Goal: Task Accomplishment & Management: Complete application form

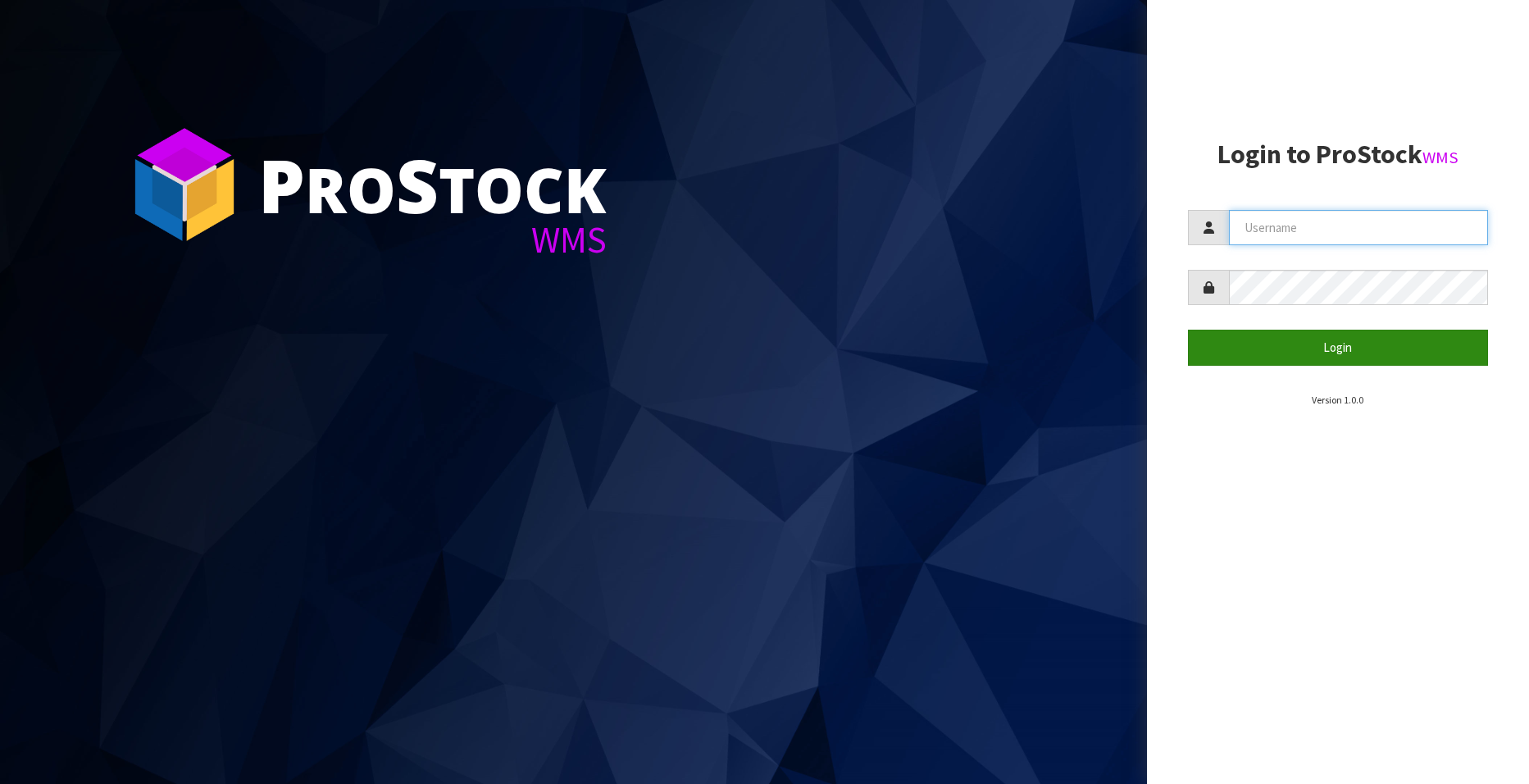
type input "[EMAIL_ADDRESS][DOMAIN_NAME]"
click at [1335, 342] on button "Login" at bounding box center [1337, 347] width 300 height 35
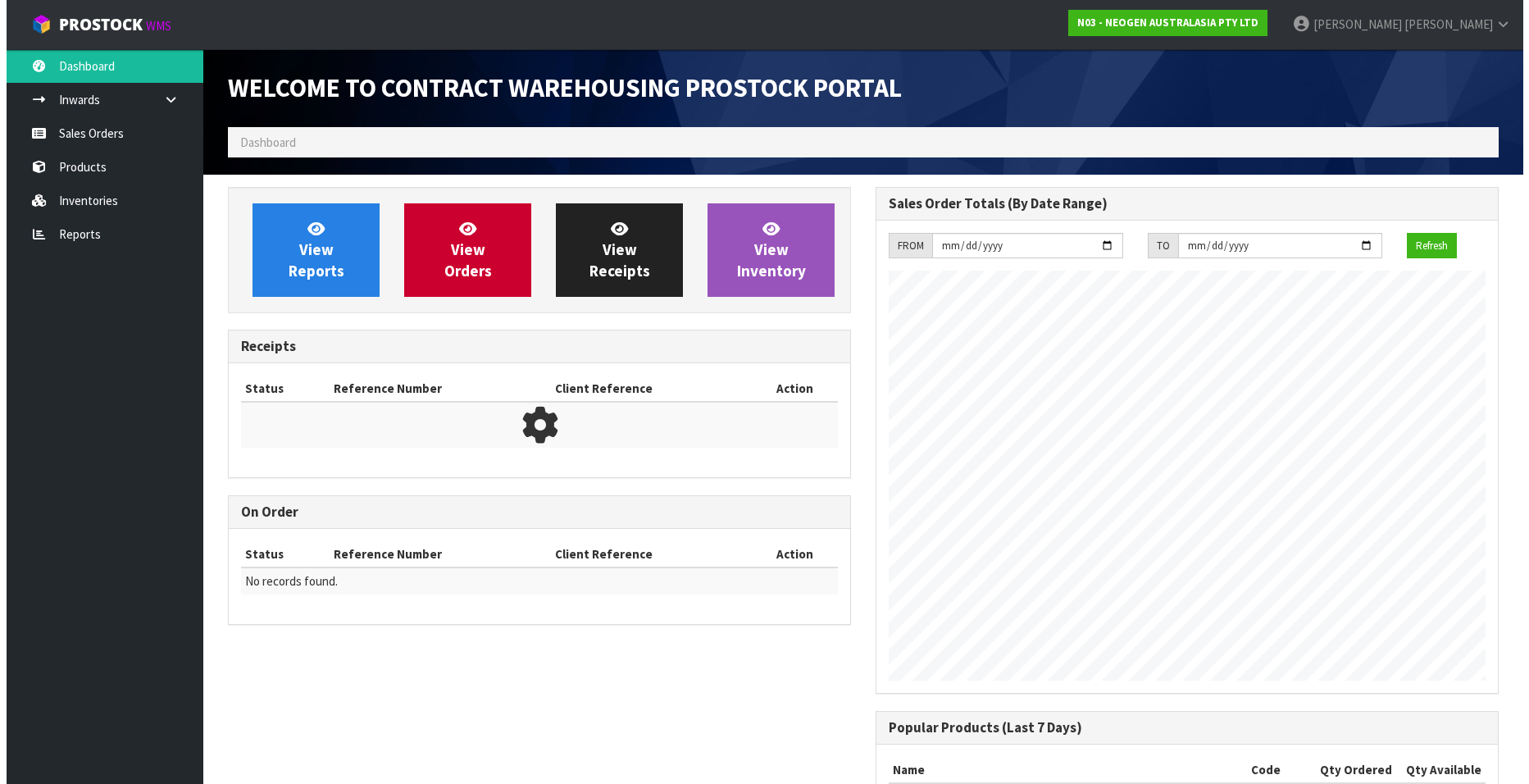
scroll to position [909, 648]
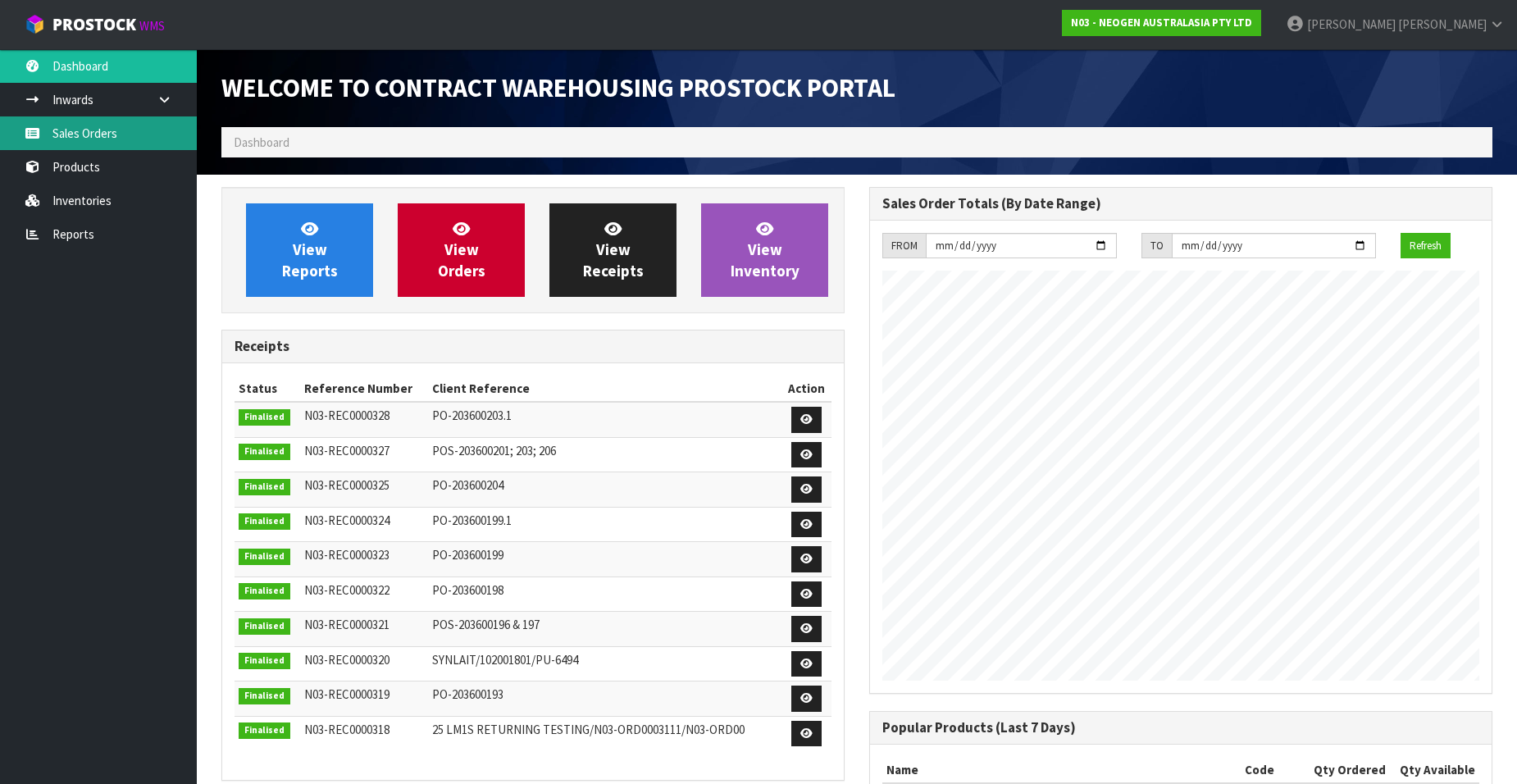
click at [102, 133] on link "Sales Orders" at bounding box center [98, 133] width 197 height 34
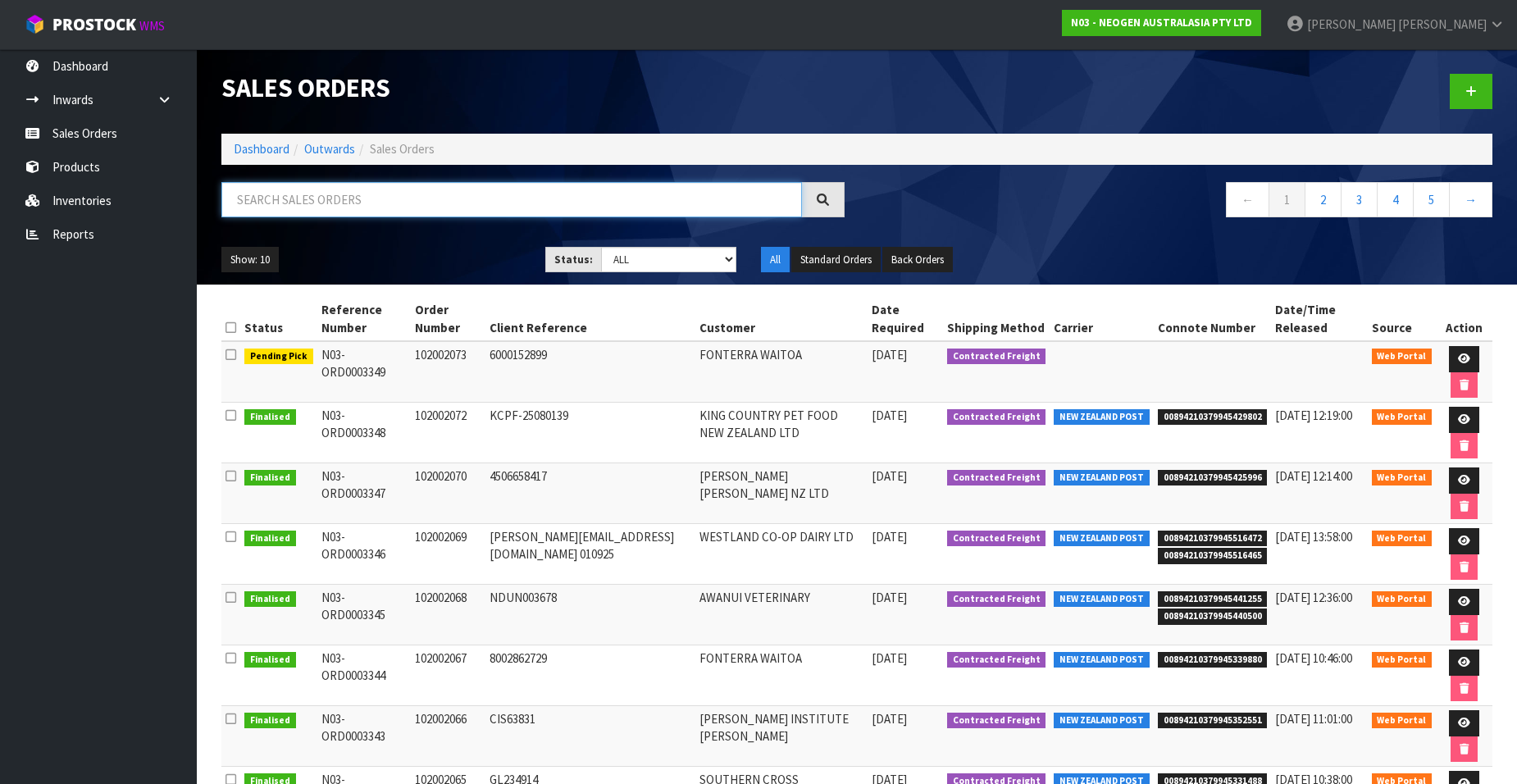
click at [288, 201] on input "text" at bounding box center [512, 199] width 581 height 35
paste input "102002064"
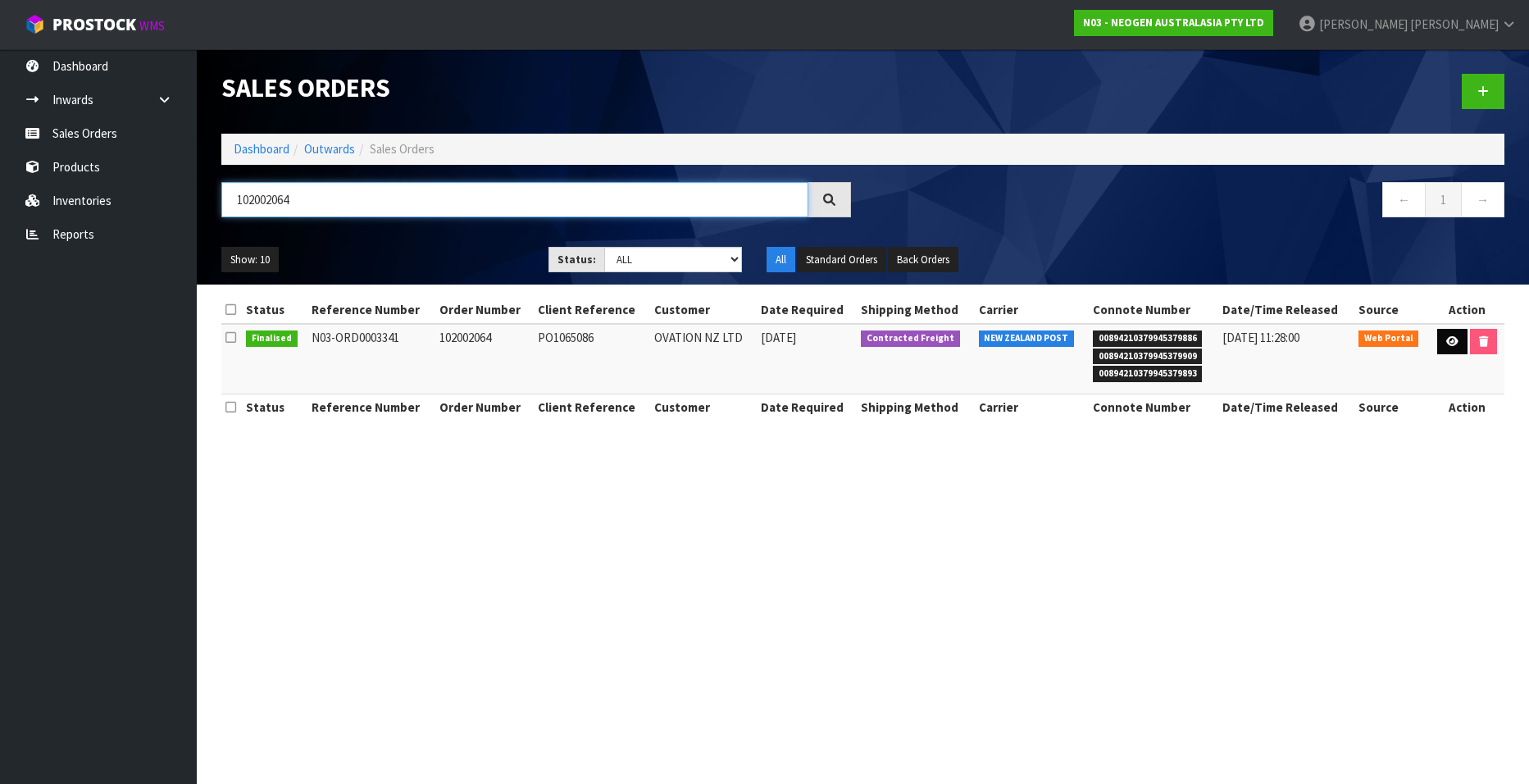
type input "102002064"
click at [1448, 342] on icon at bounding box center [1453, 342] width 13 height 11
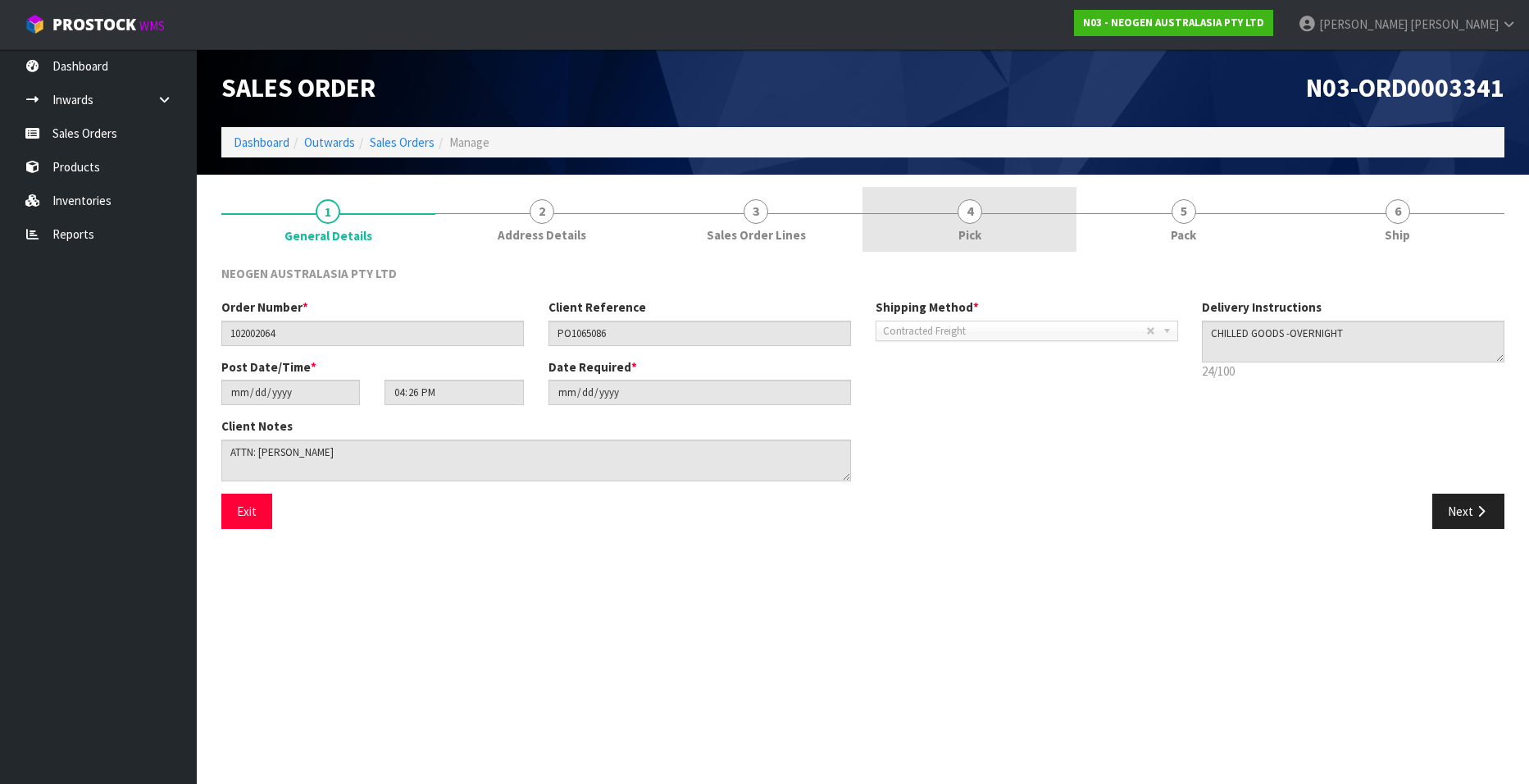
click at [970, 216] on span "4" at bounding box center [969, 211] width 25 height 25
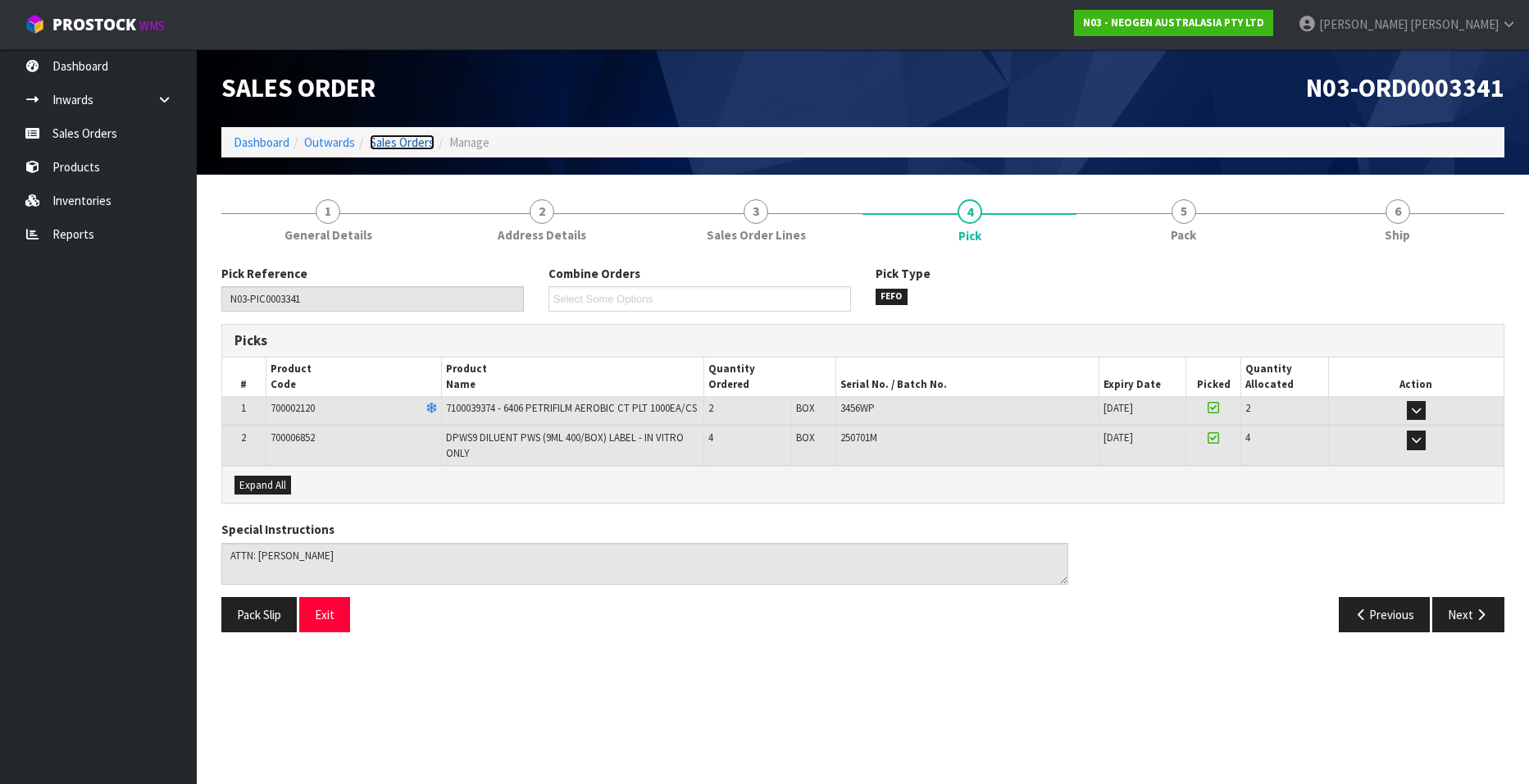
click at [412, 144] on link "Sales Orders" at bounding box center [402, 142] width 65 height 15
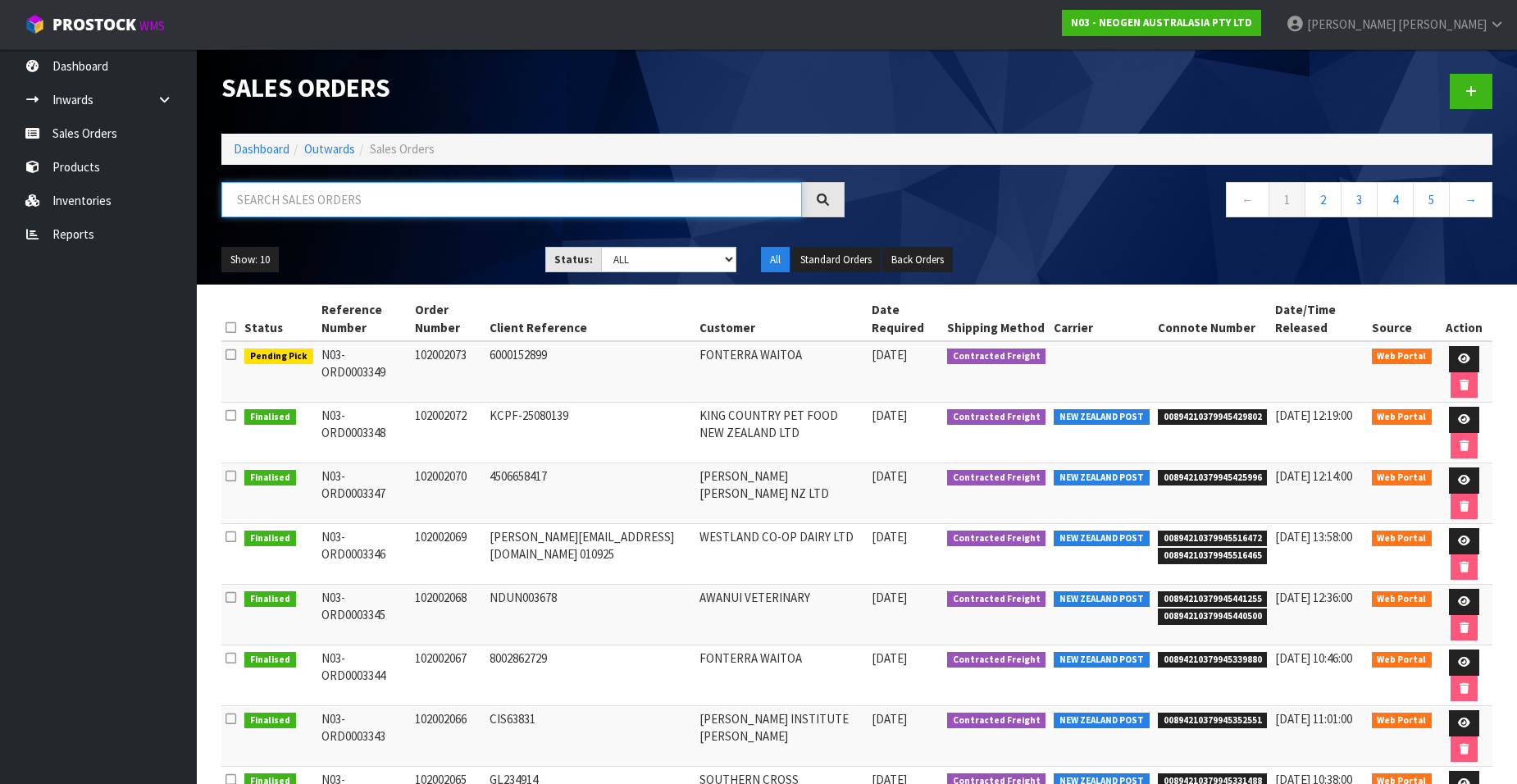
click at [345, 203] on input "text" at bounding box center [512, 199] width 581 height 35
paste input "102002065"
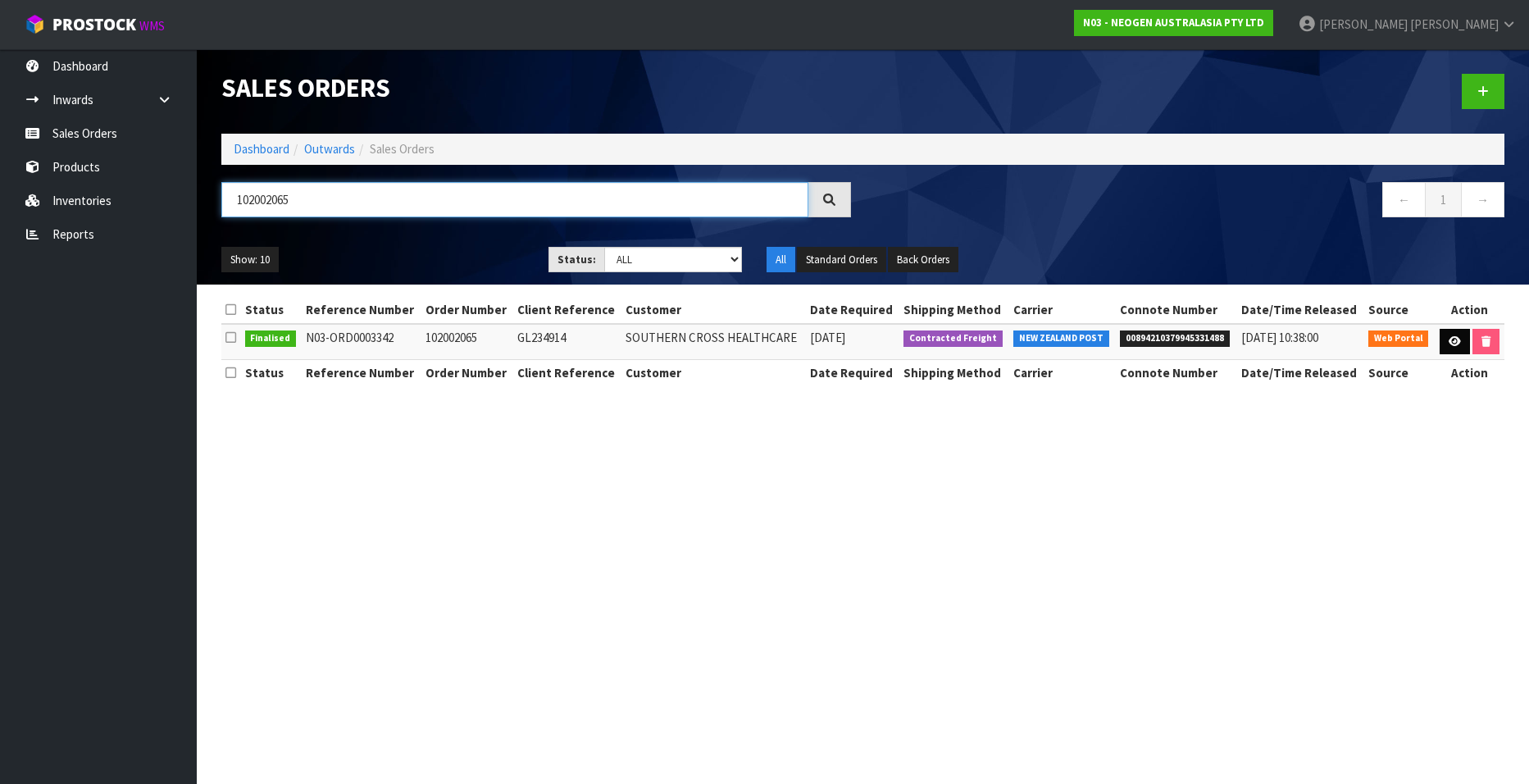
type input "102002065"
click at [1455, 341] on icon at bounding box center [1455, 342] width 13 height 11
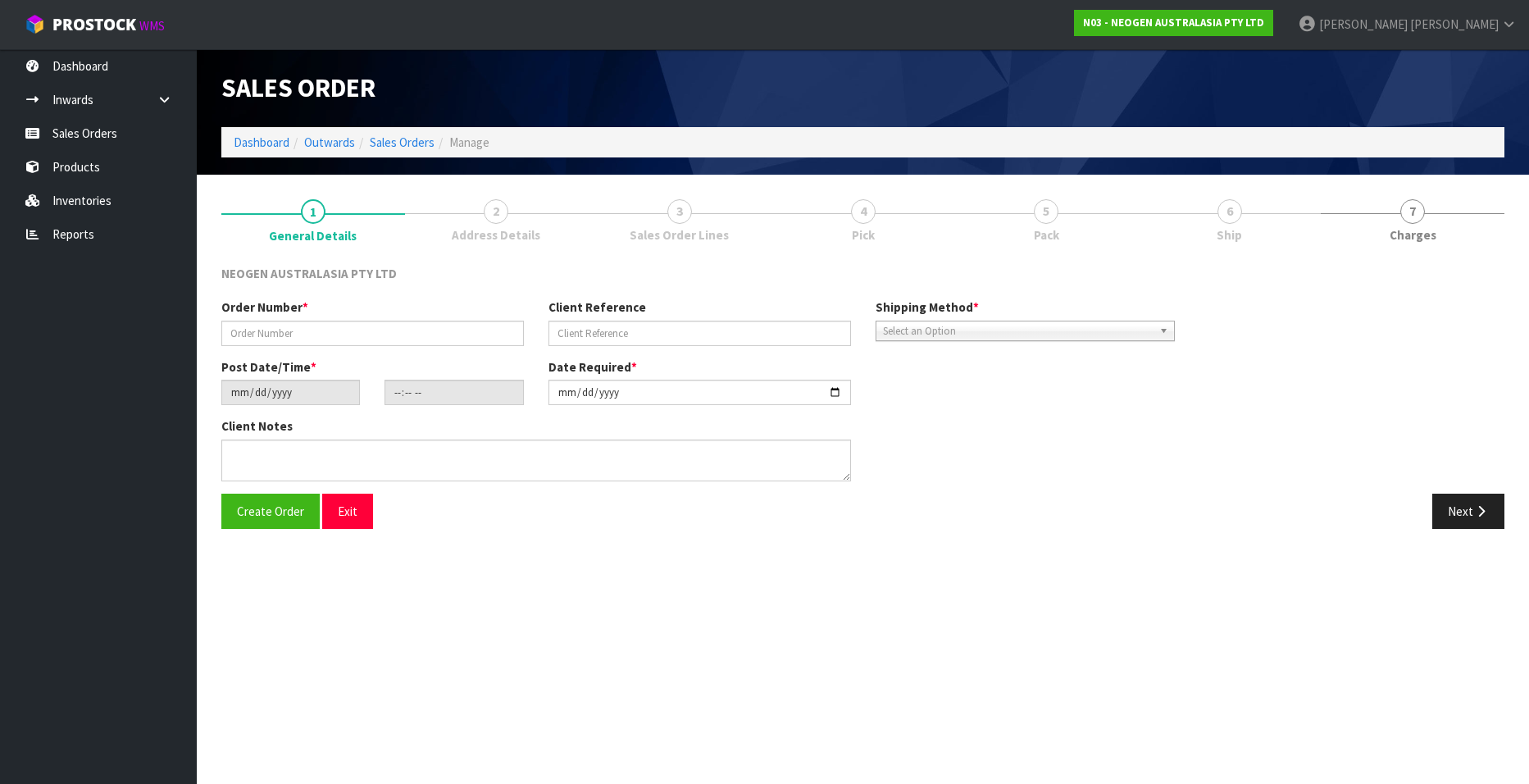
type input "102002065"
type input "GL234914"
type input "[DATE]"
type input "16:30:00.000"
type input "[DATE]"
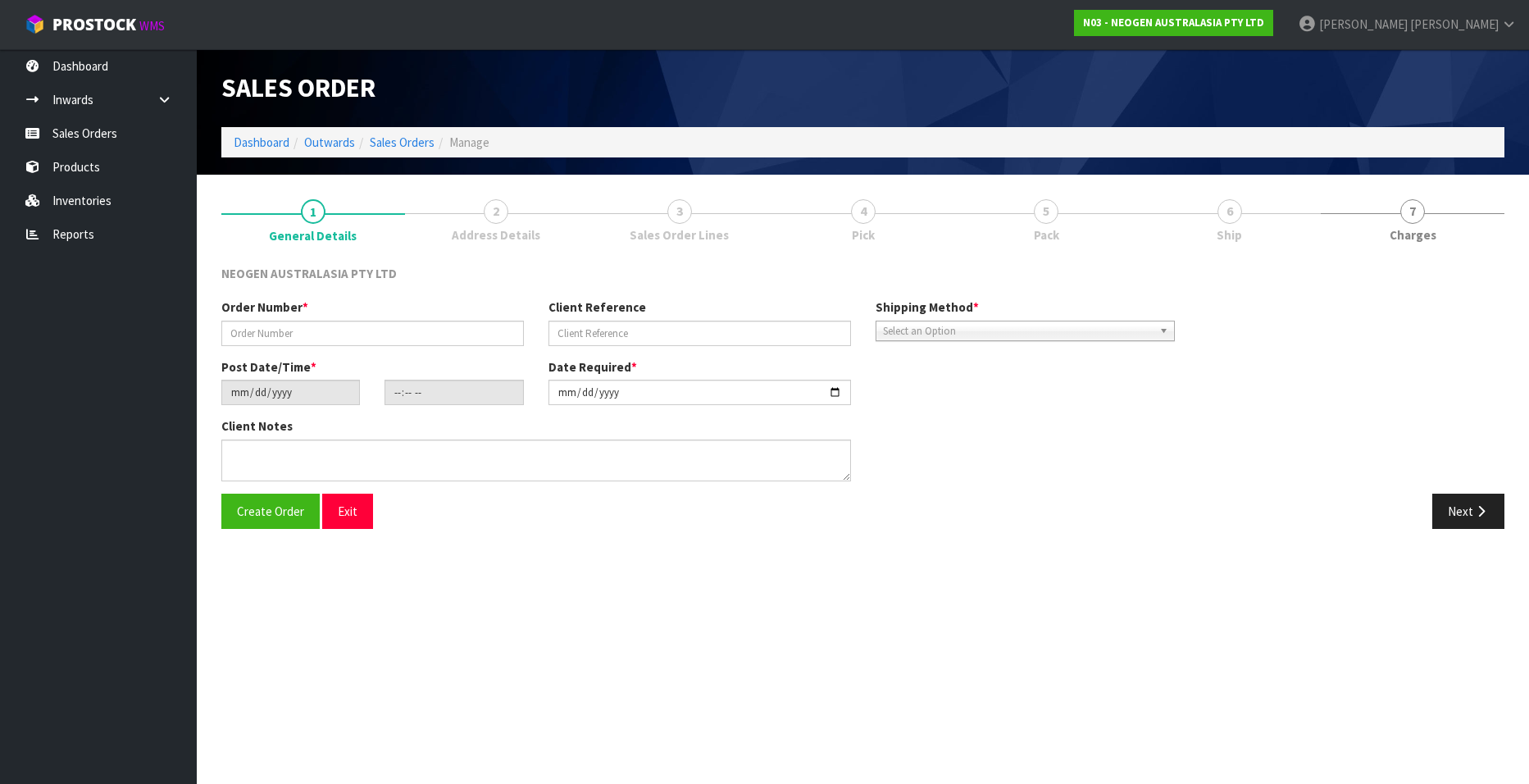
type textarea "ATTN: [GEOGRAPHIC_DATA] MS UPSTAIRS"
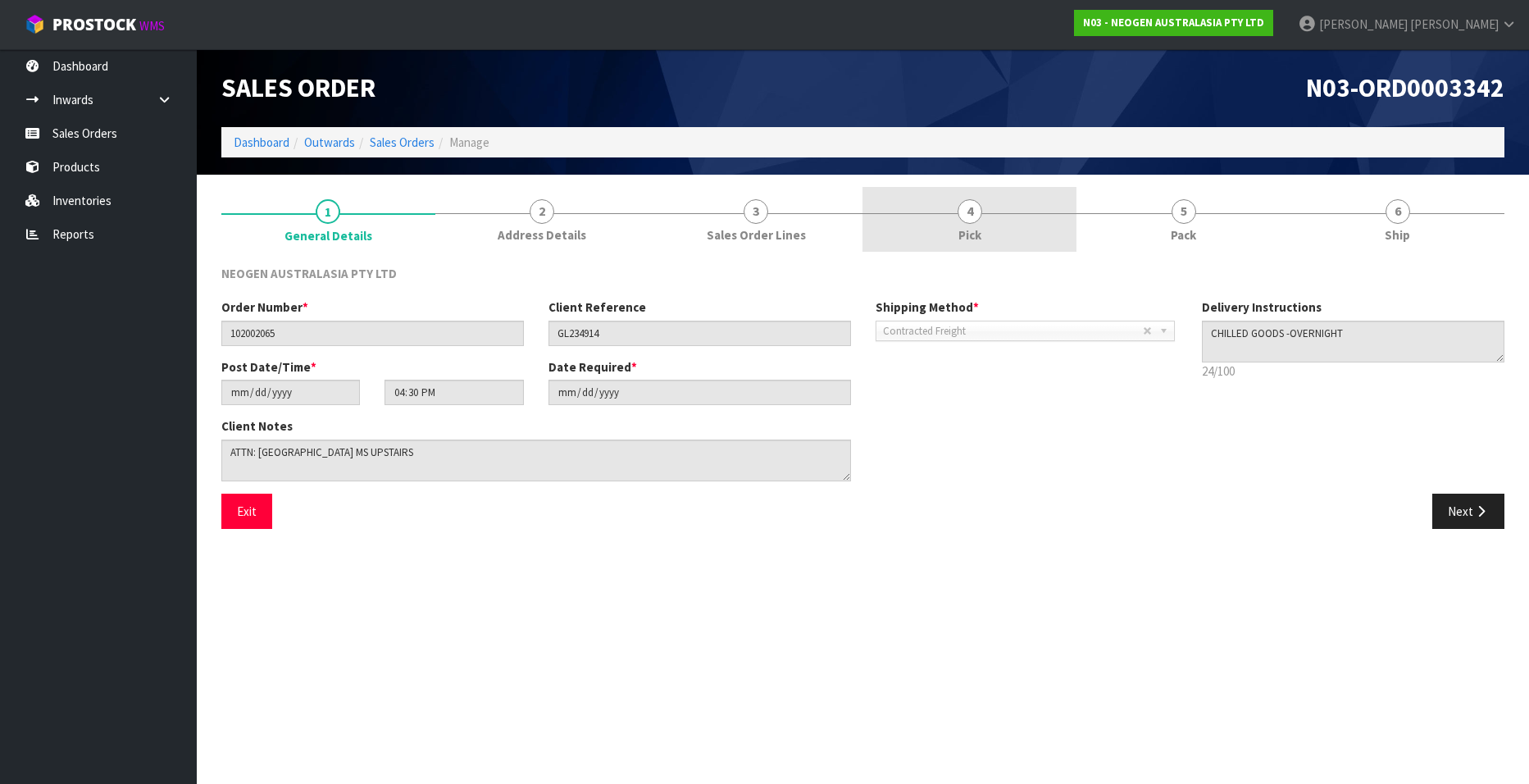
click at [968, 220] on span "4" at bounding box center [969, 211] width 25 height 25
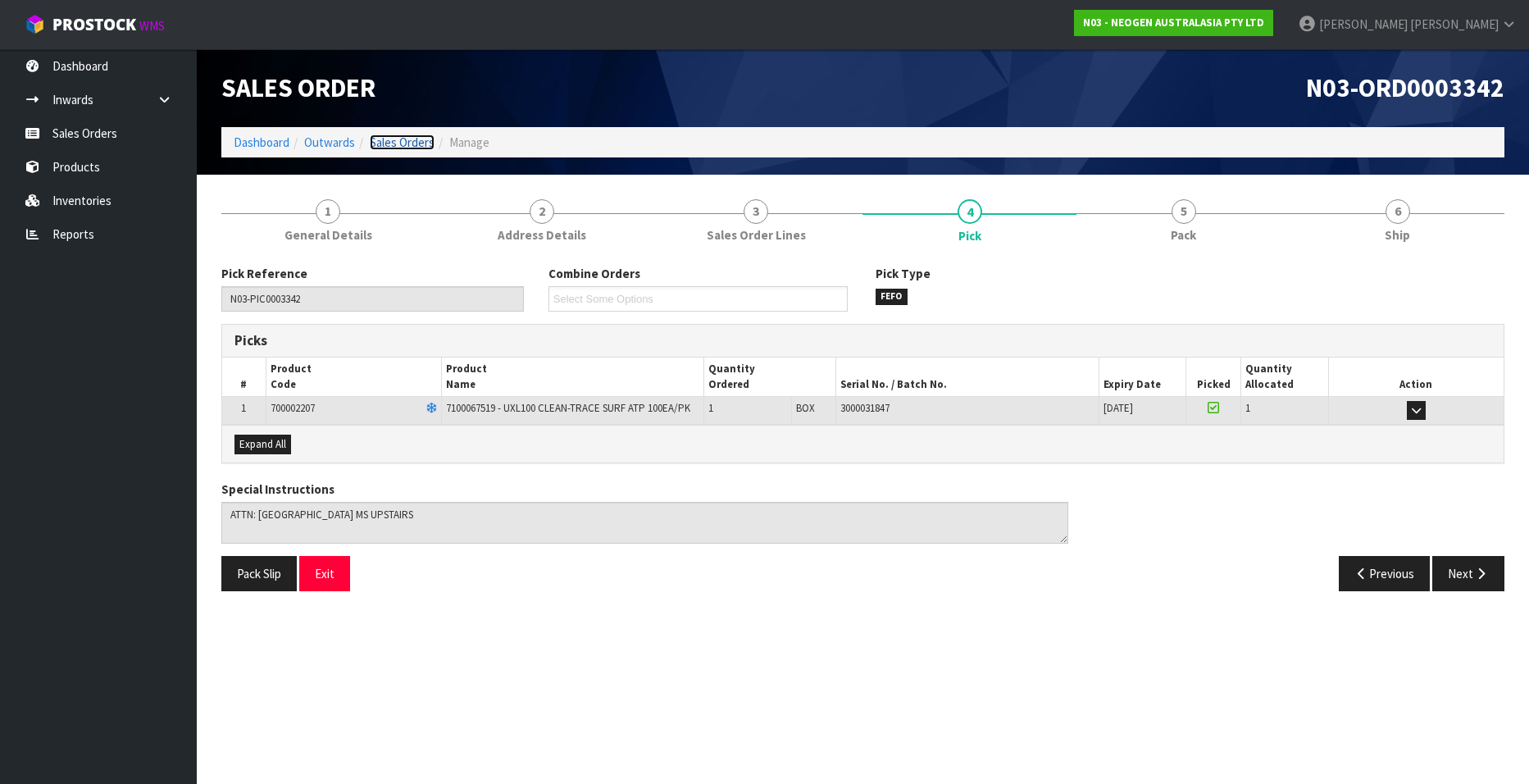
click at [413, 144] on link "Sales Orders" at bounding box center [402, 142] width 65 height 15
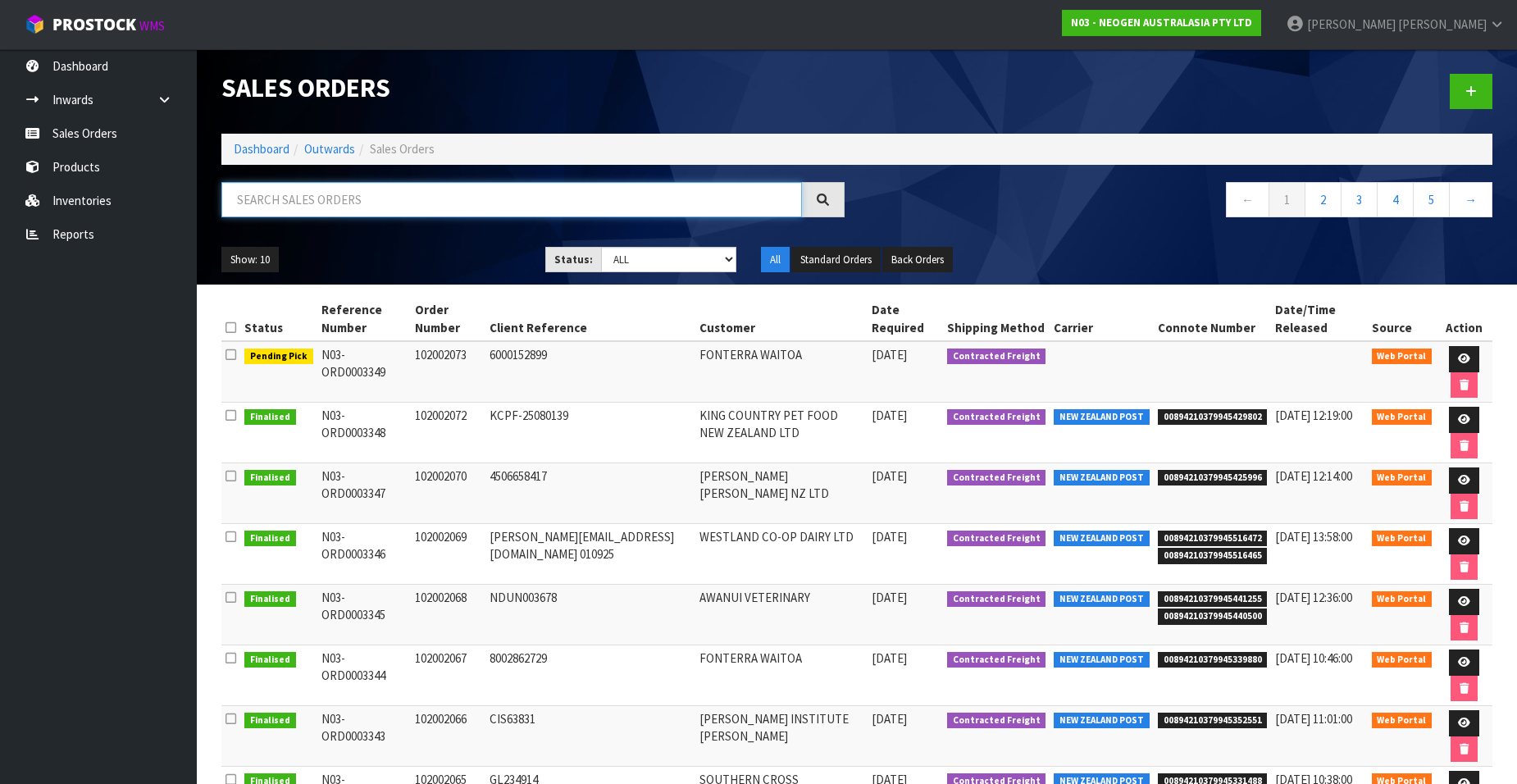
click at [257, 199] on input "text" at bounding box center [512, 199] width 581 height 35
paste input "102002066"
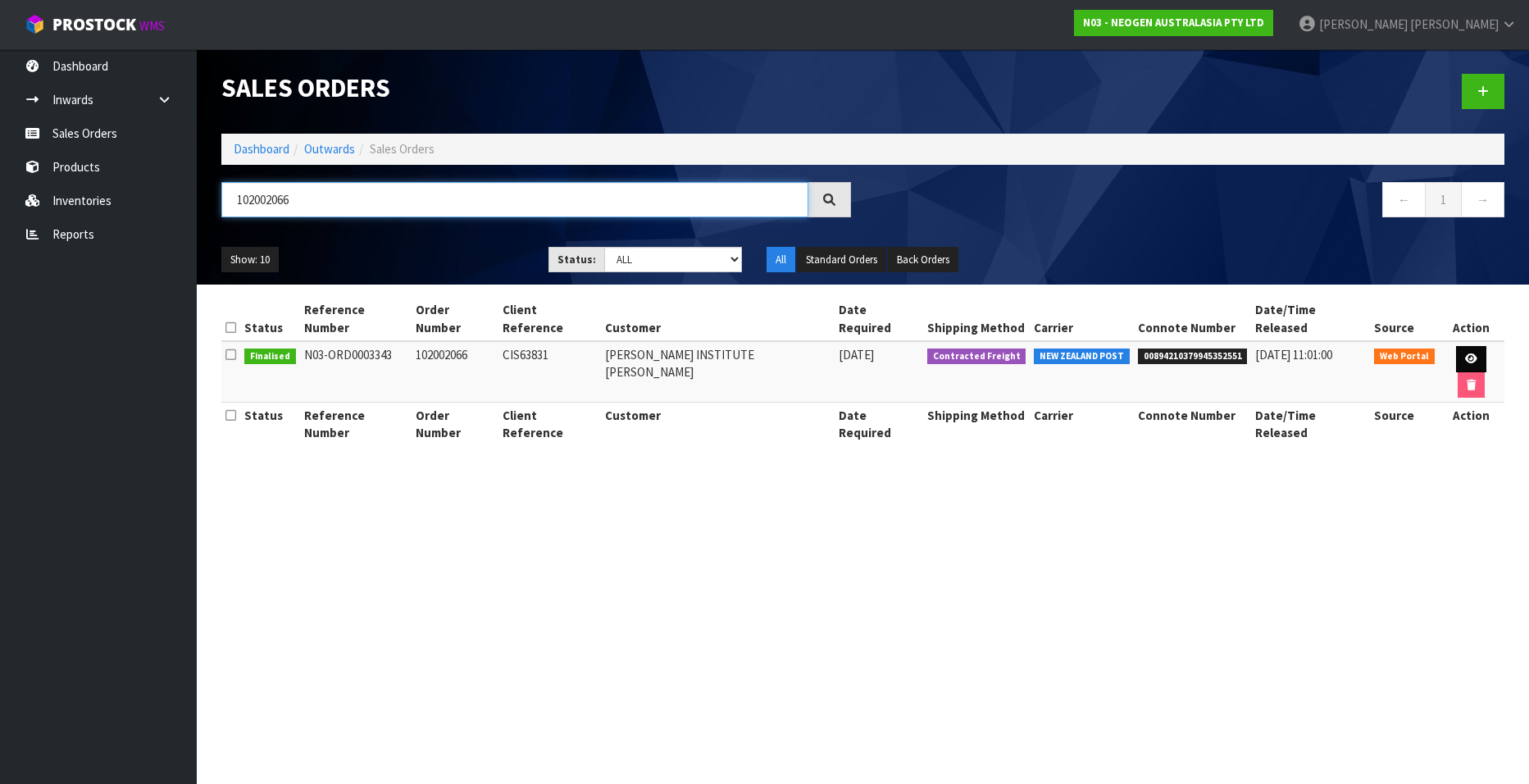
type input "102002066"
click at [1455, 346] on link at bounding box center [1470, 359] width 30 height 26
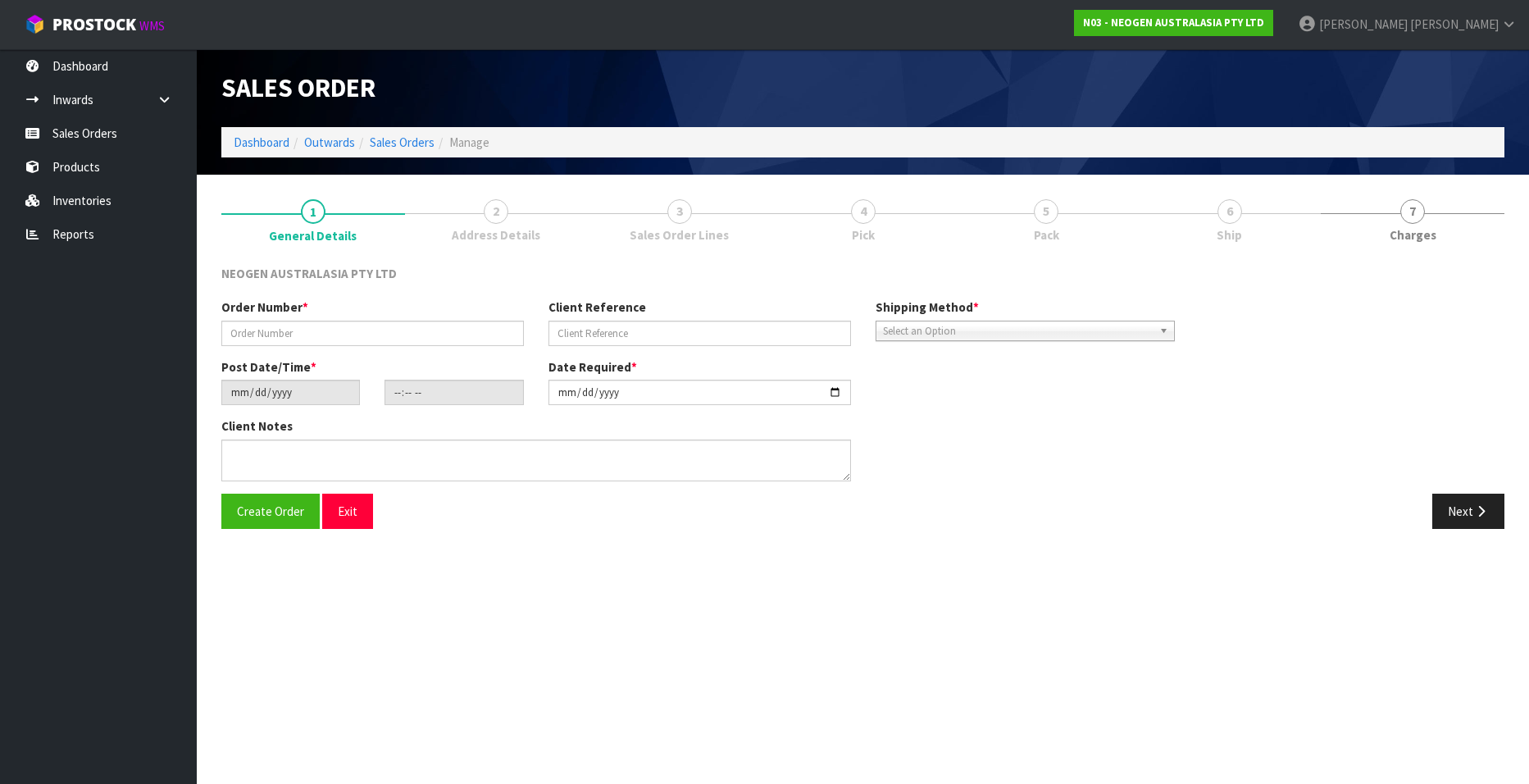
type input "102002066"
type input "CIS63831"
type input "[DATE]"
type input "16:35:00.000"
type input "[DATE]"
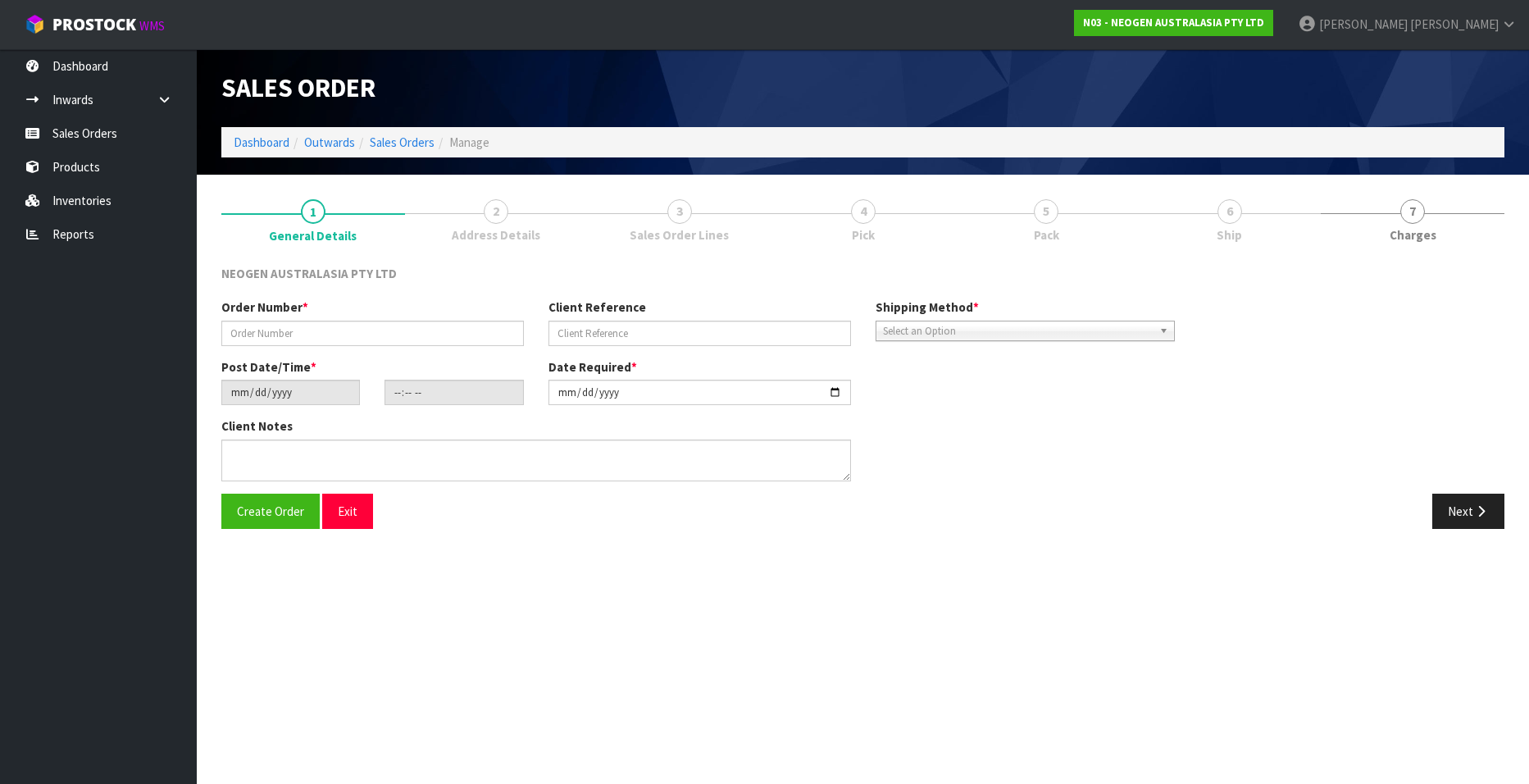
type textarea "ATTN: [PERSON_NAME]"
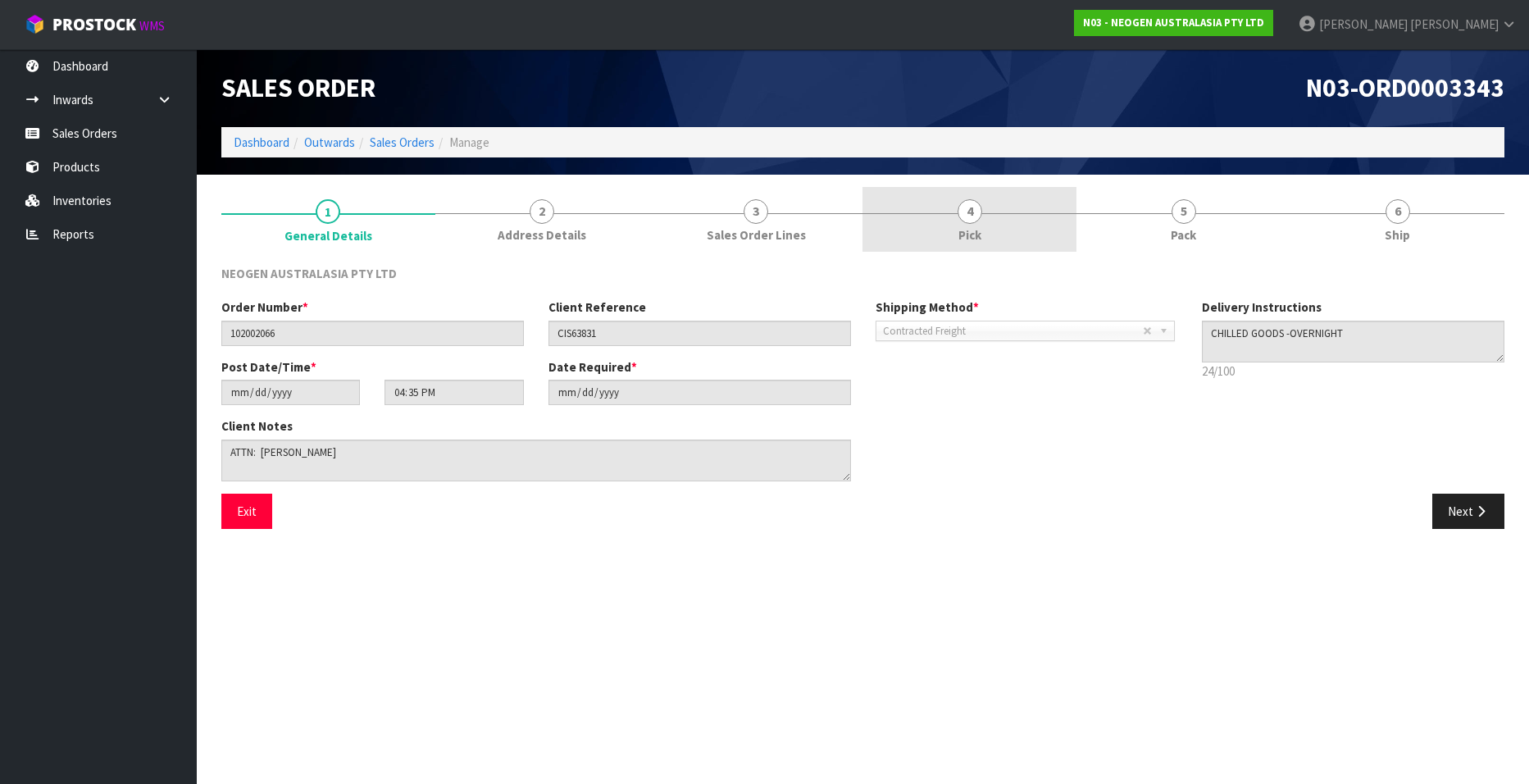
click at [970, 210] on span "4" at bounding box center [969, 211] width 25 height 25
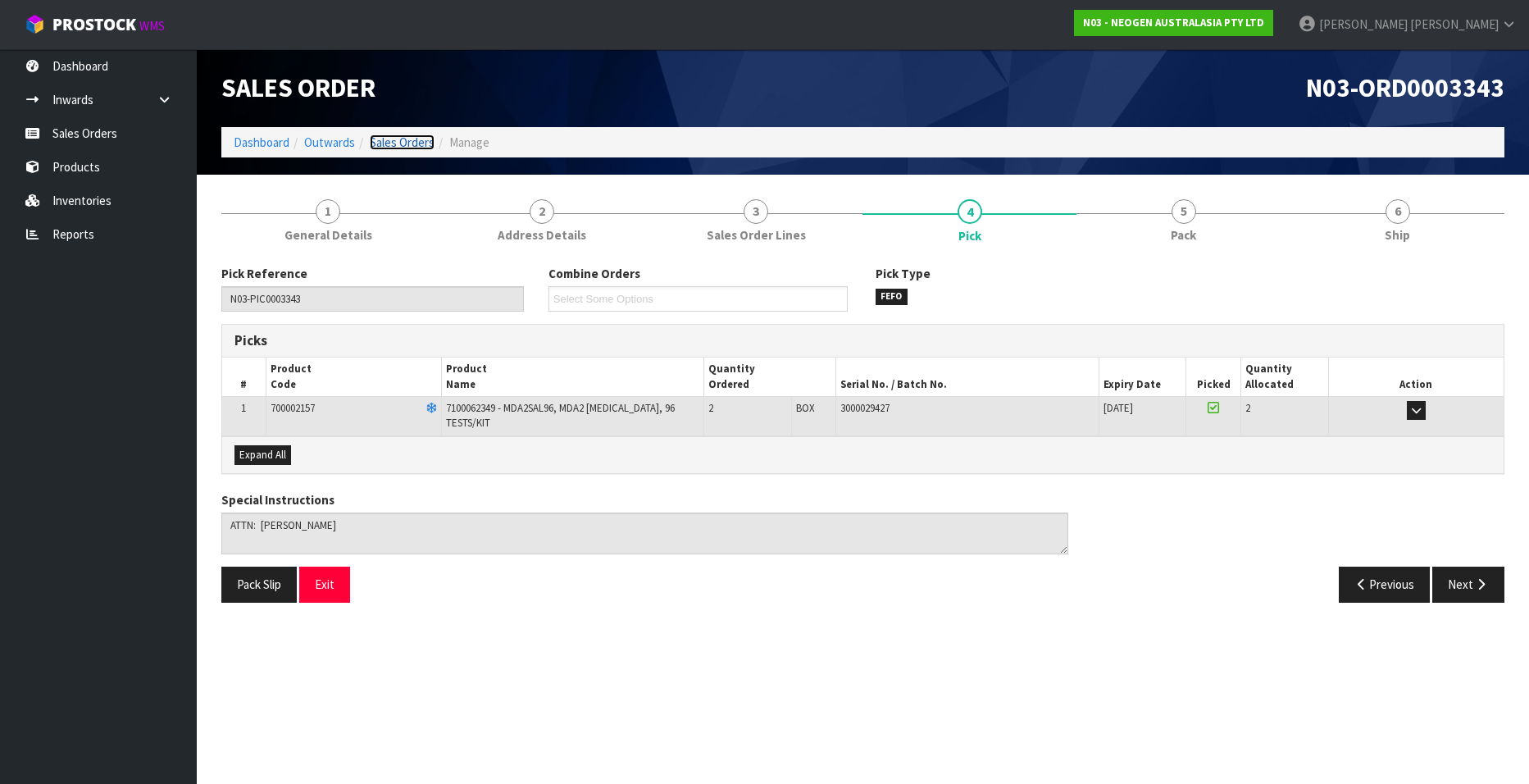
click at [385, 134] on link "Sales Orders" at bounding box center [402, 142] width 65 height 15
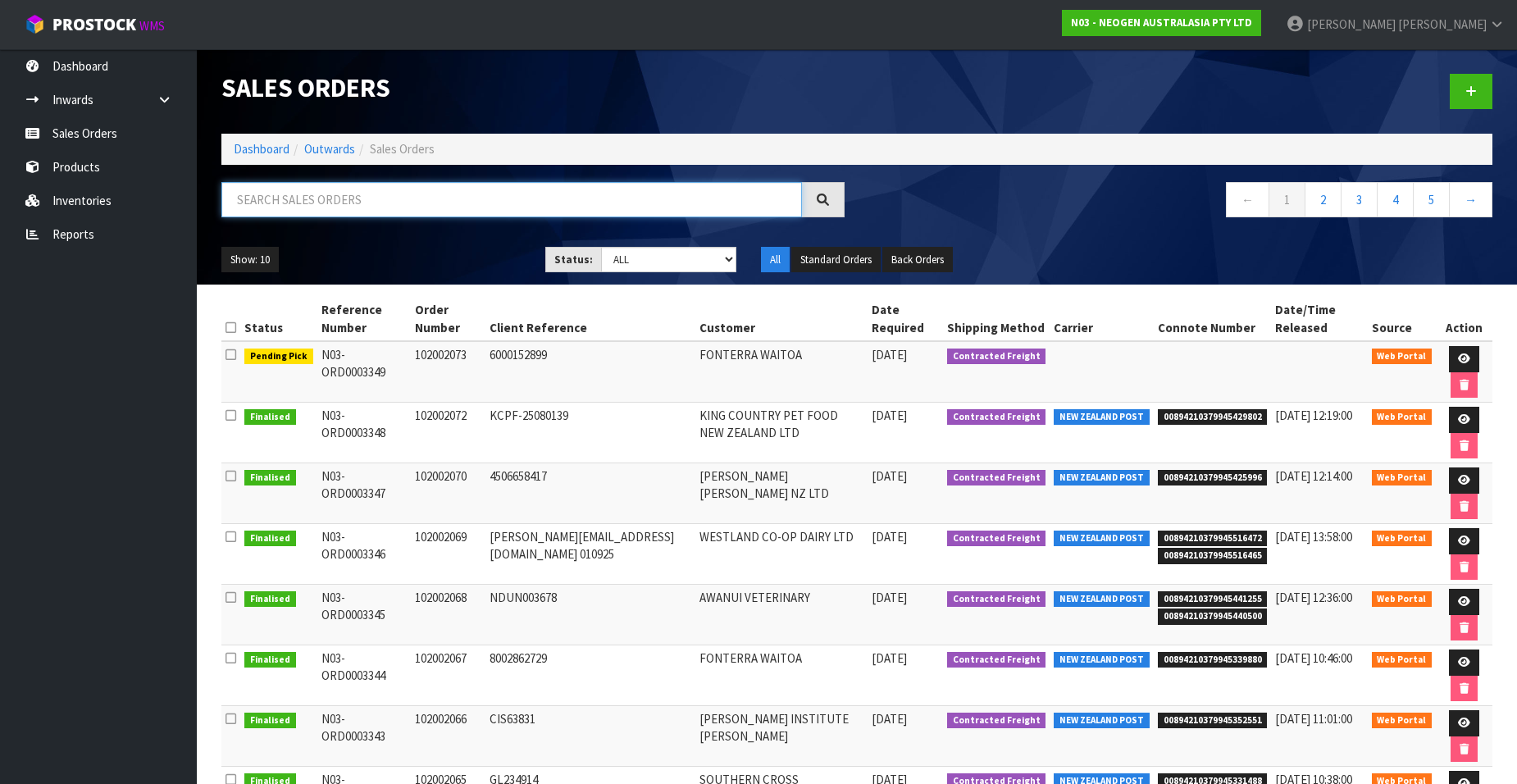
click at [364, 195] on input "text" at bounding box center [512, 199] width 581 height 35
paste input "102002067"
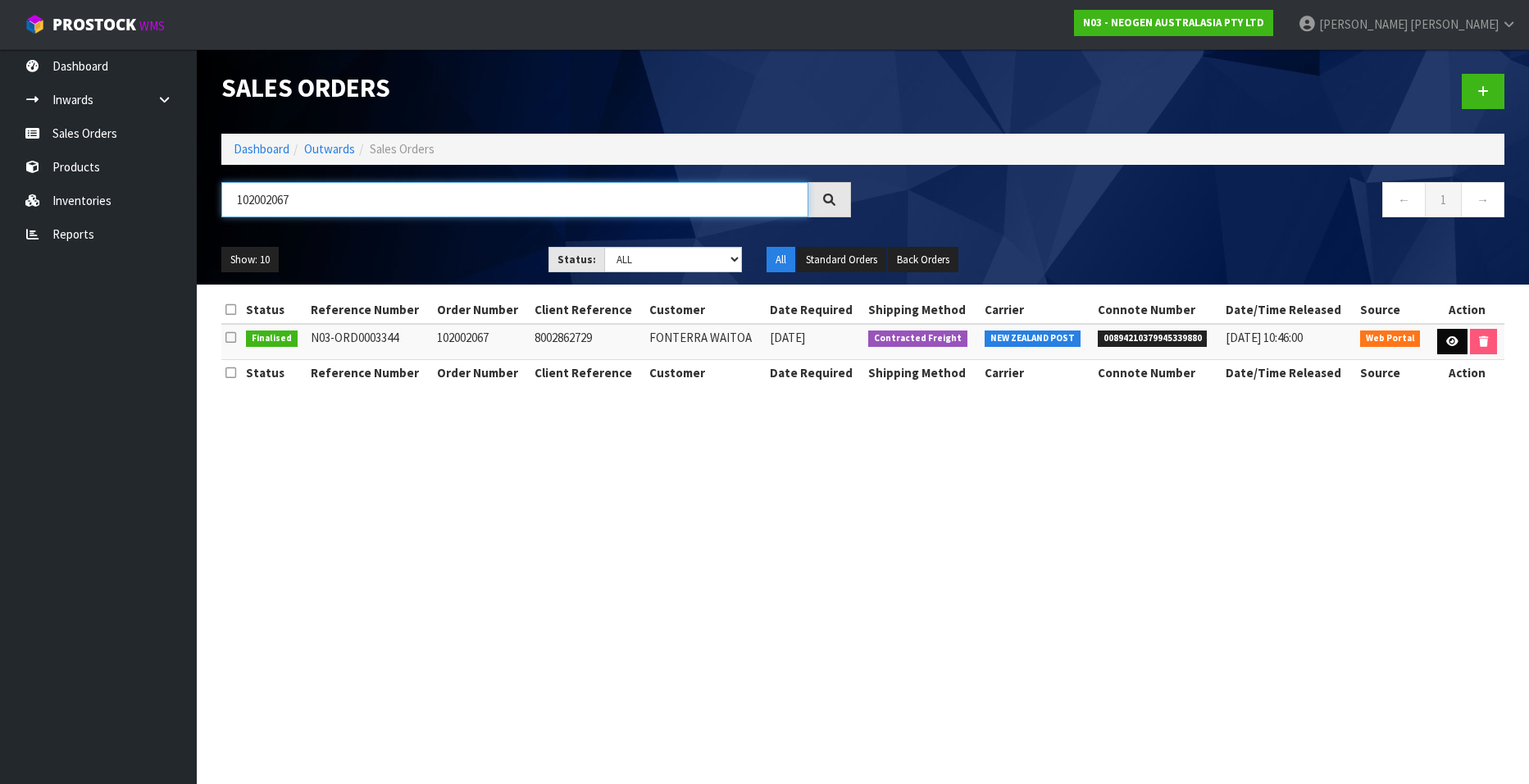
type input "102002067"
click at [1446, 340] on icon at bounding box center [1453, 342] width 13 height 11
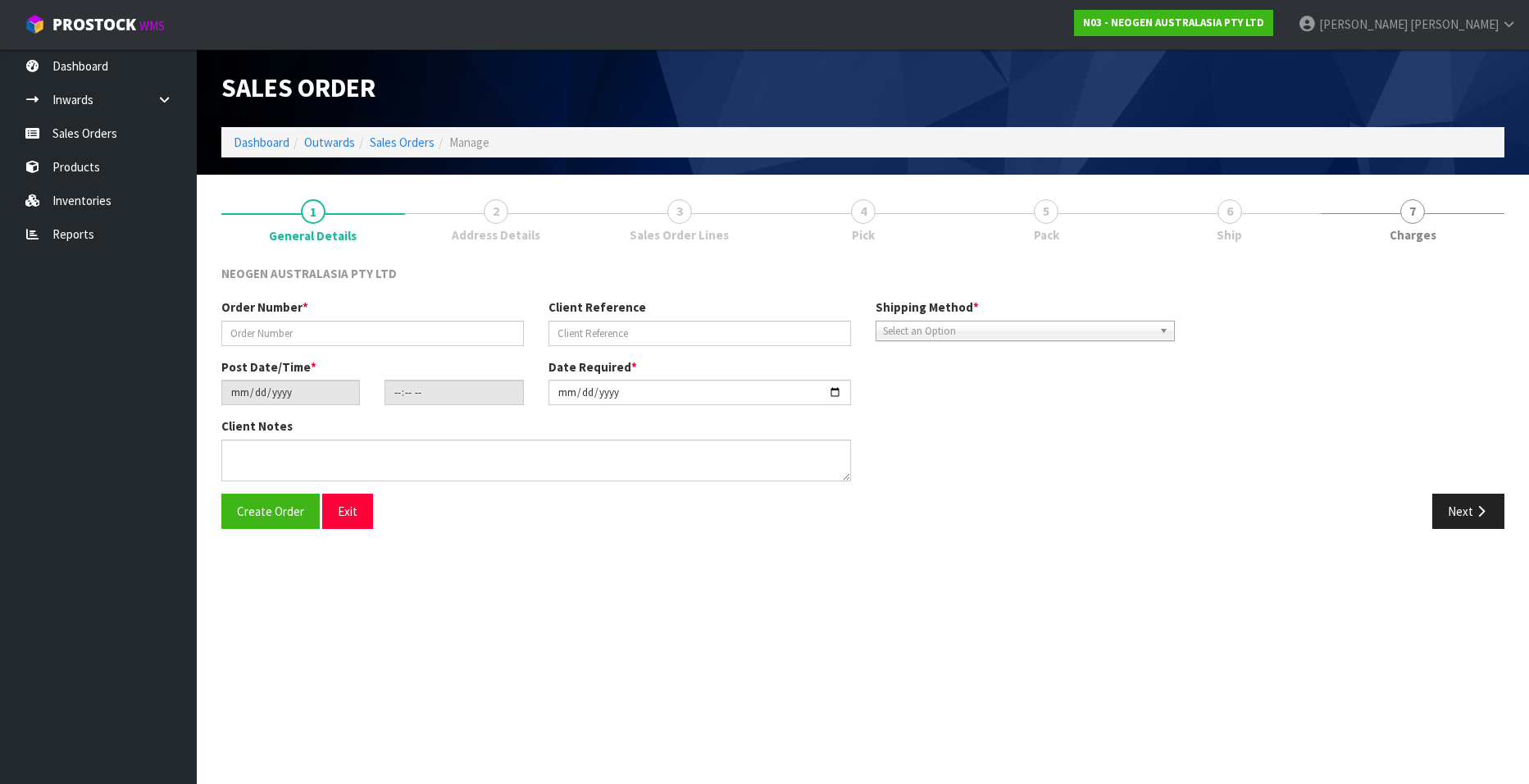
type input "102002067"
type input "8002862729"
type input "[DATE]"
type input "16:39:00.000"
type input "[DATE]"
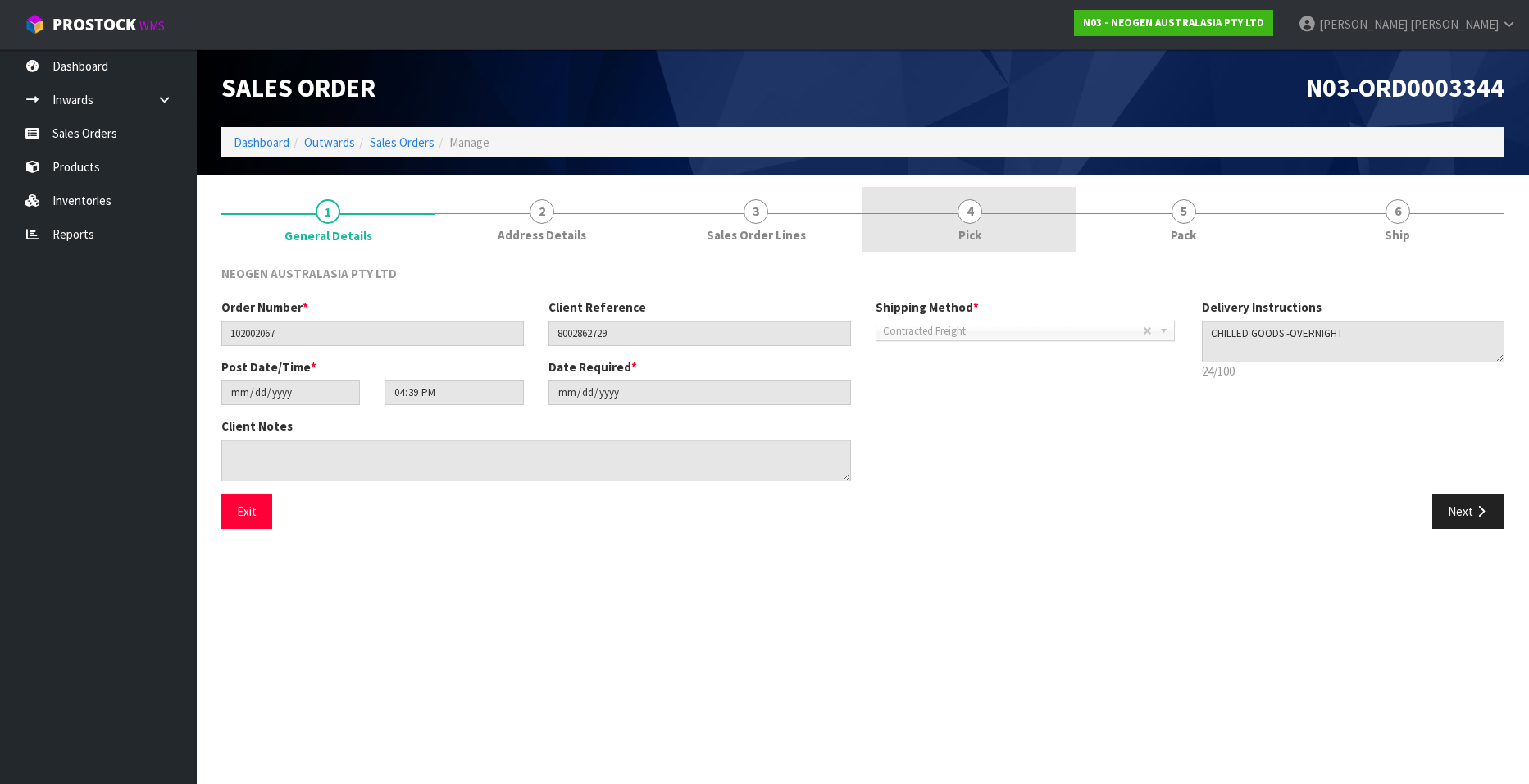
click at [960, 218] on span "4" at bounding box center [969, 211] width 25 height 25
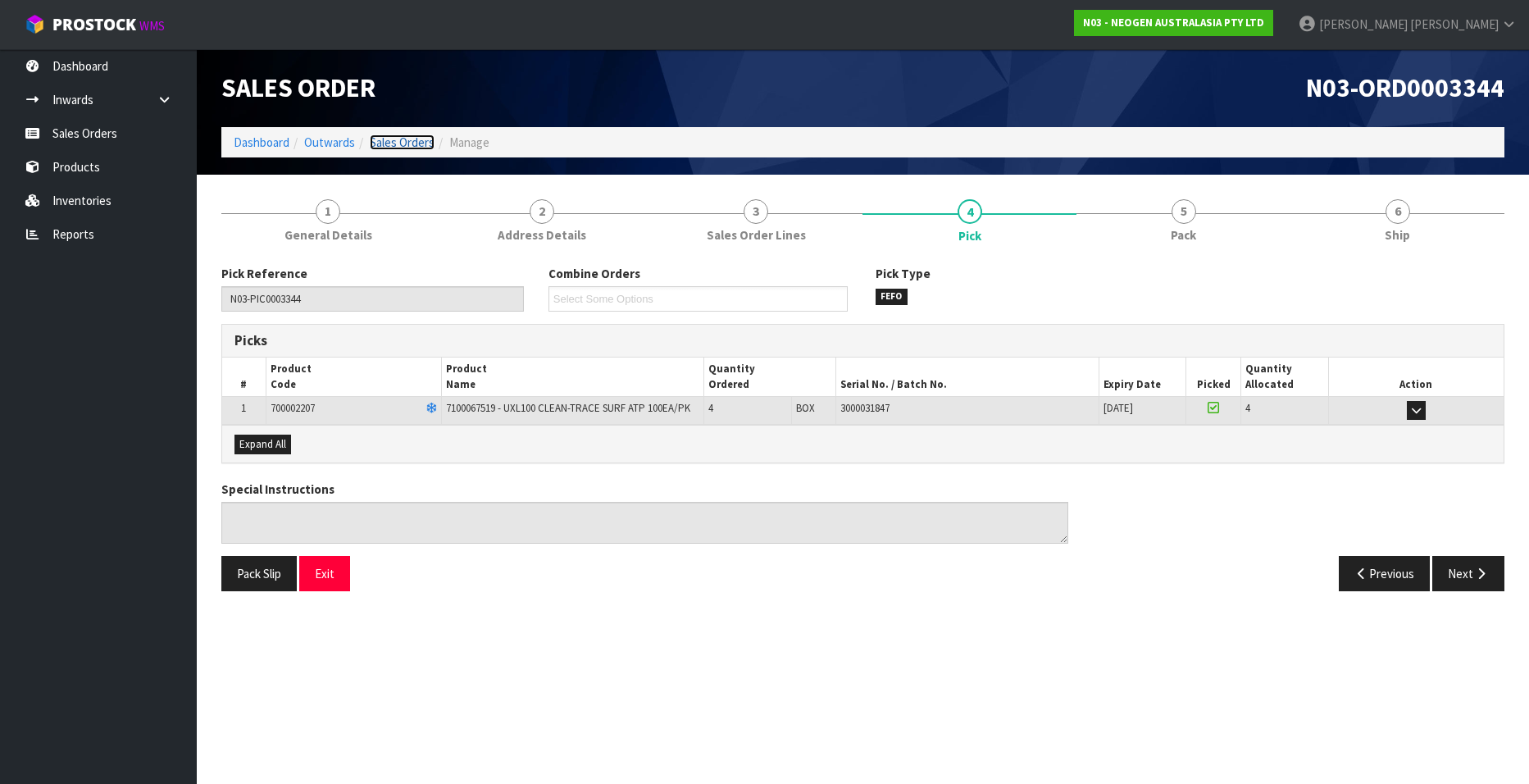
click at [410, 143] on link "Sales Orders" at bounding box center [402, 142] width 65 height 15
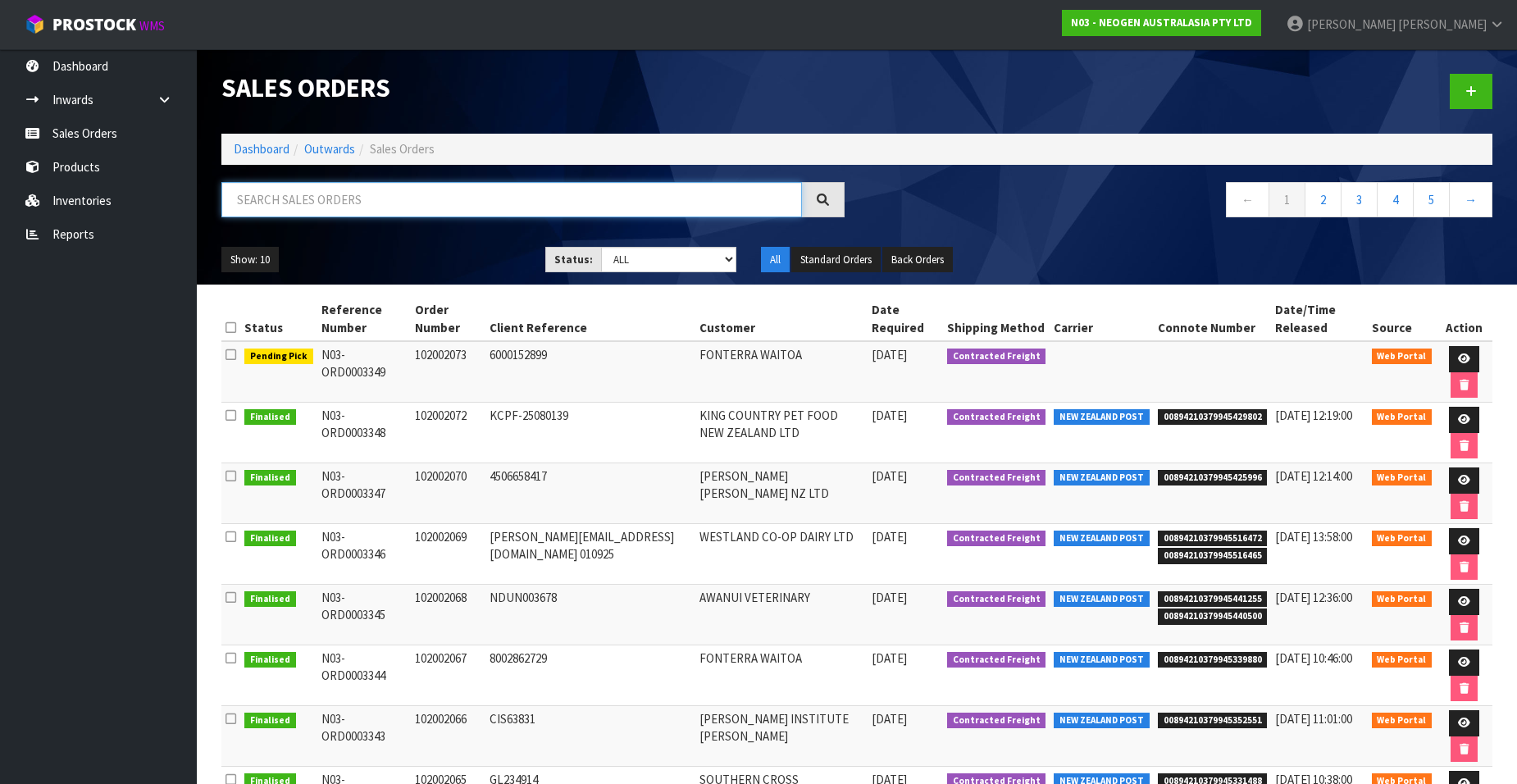
click at [378, 195] on input "text" at bounding box center [512, 199] width 581 height 35
paste input "102002068"
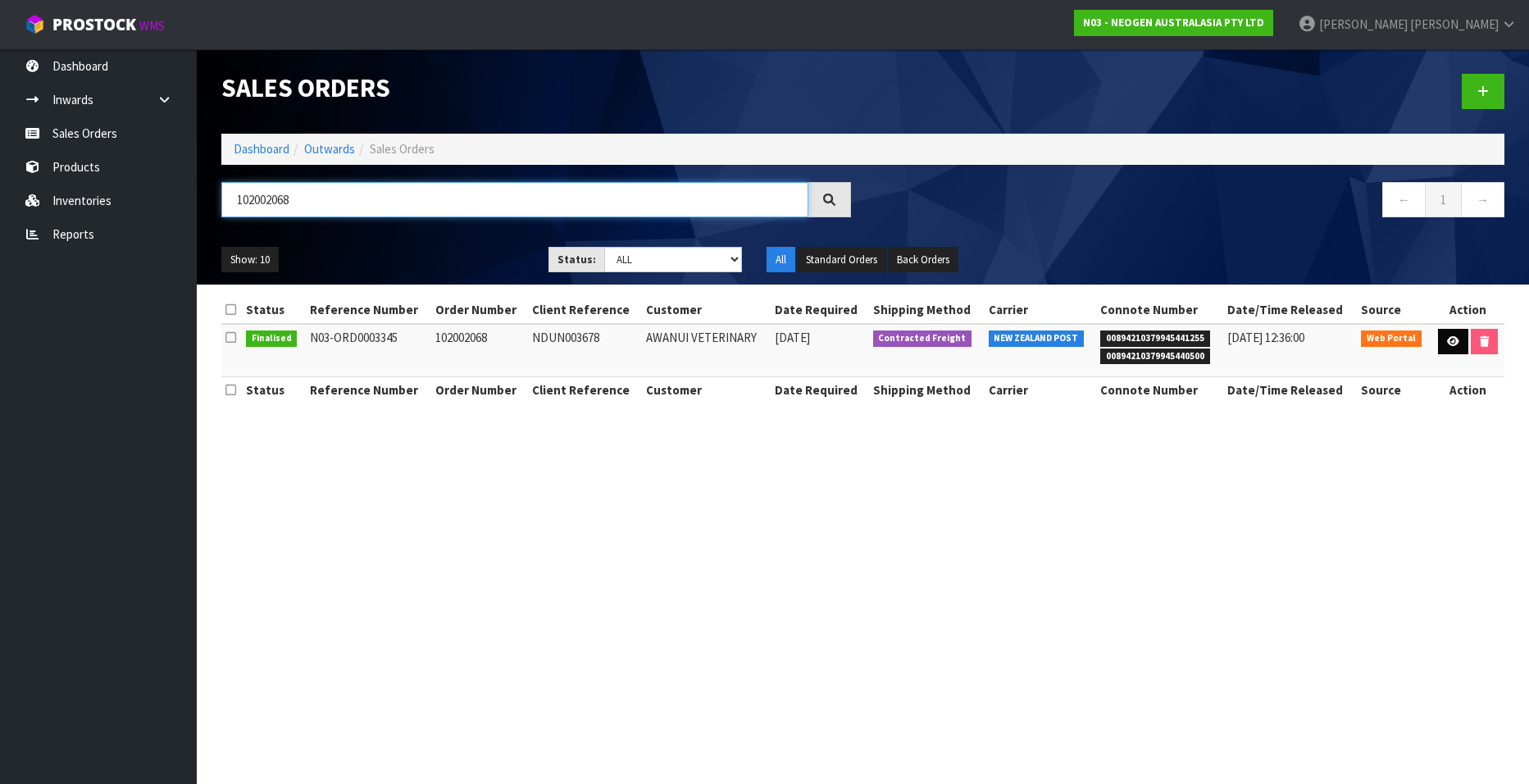
type input "102002068"
click at [1447, 344] on icon at bounding box center [1453, 342] width 13 height 11
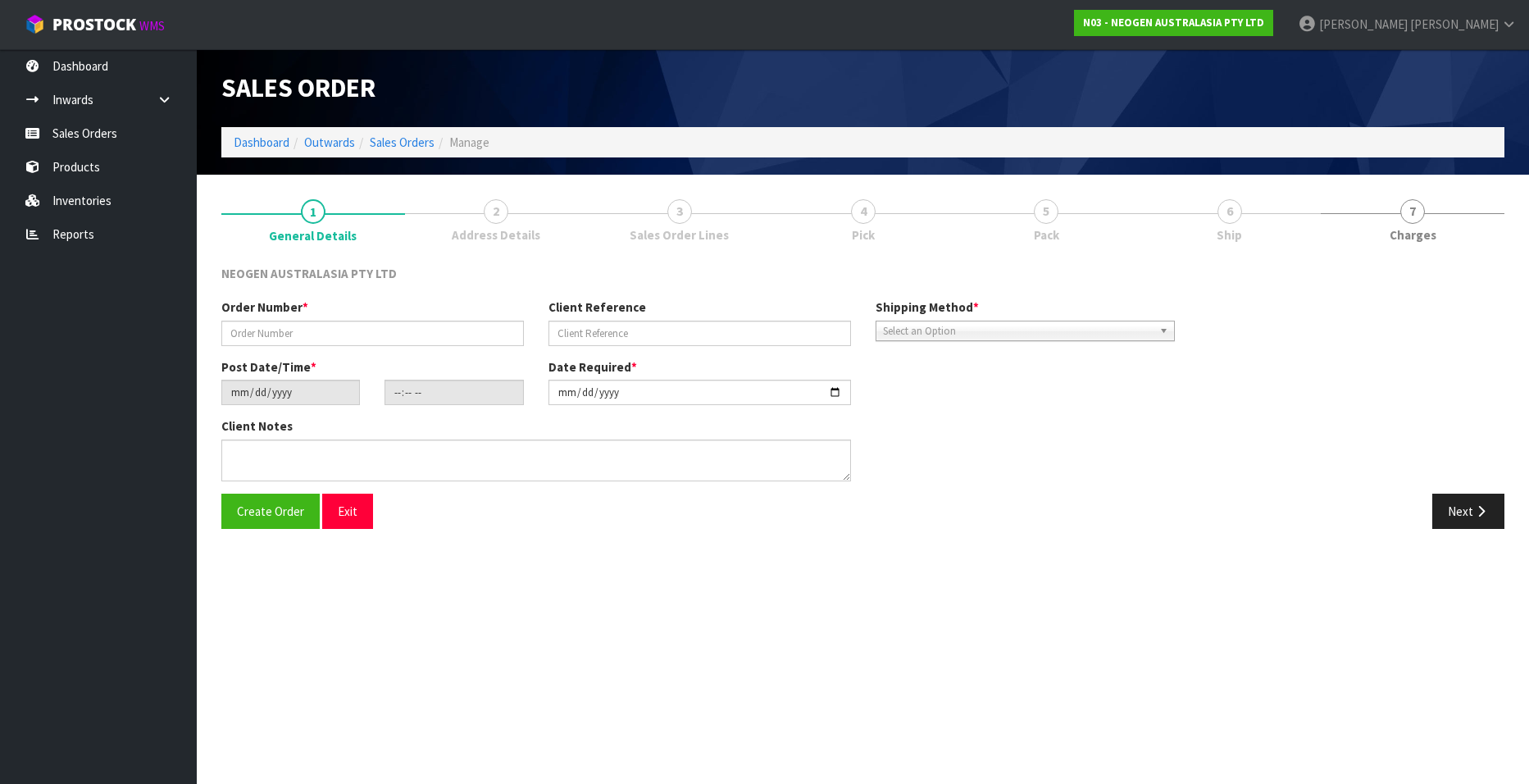
type input "102002068"
type input "NDUN003678"
type input "[DATE]"
type input "16:42:00.000"
type input "[DATE]"
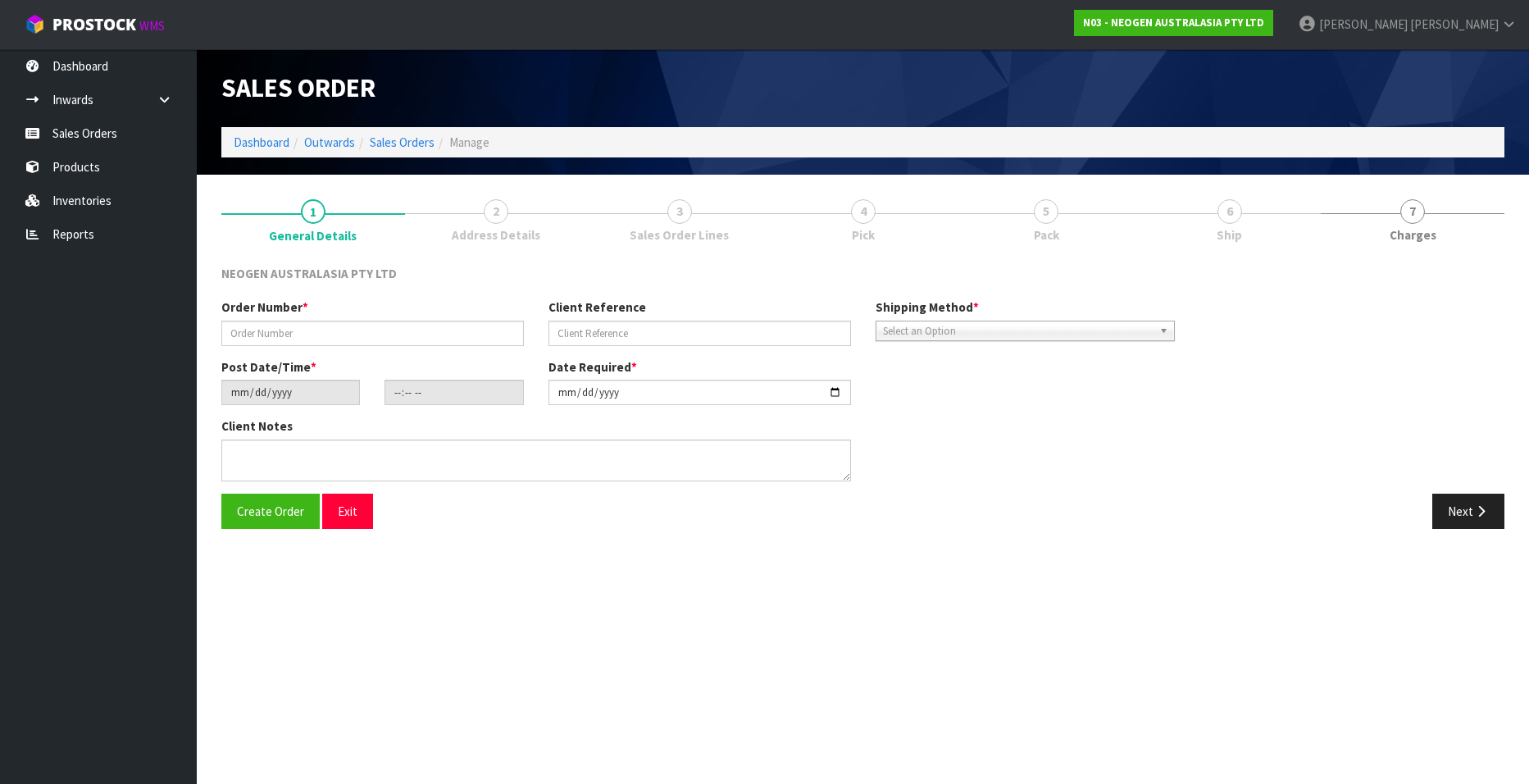
type textarea "ATTN: [PERSON_NAME]"
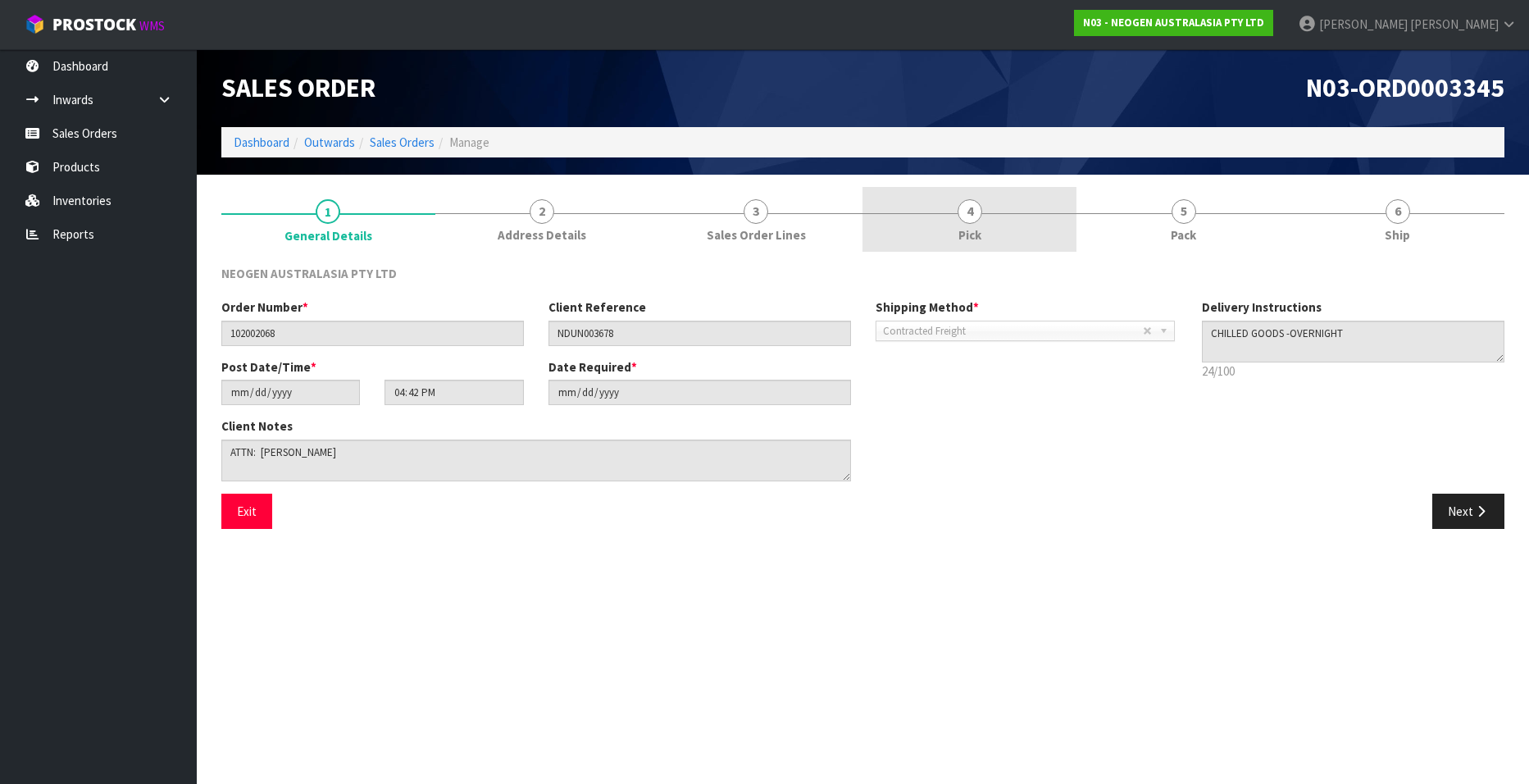
click at [962, 213] on span "4" at bounding box center [969, 211] width 25 height 25
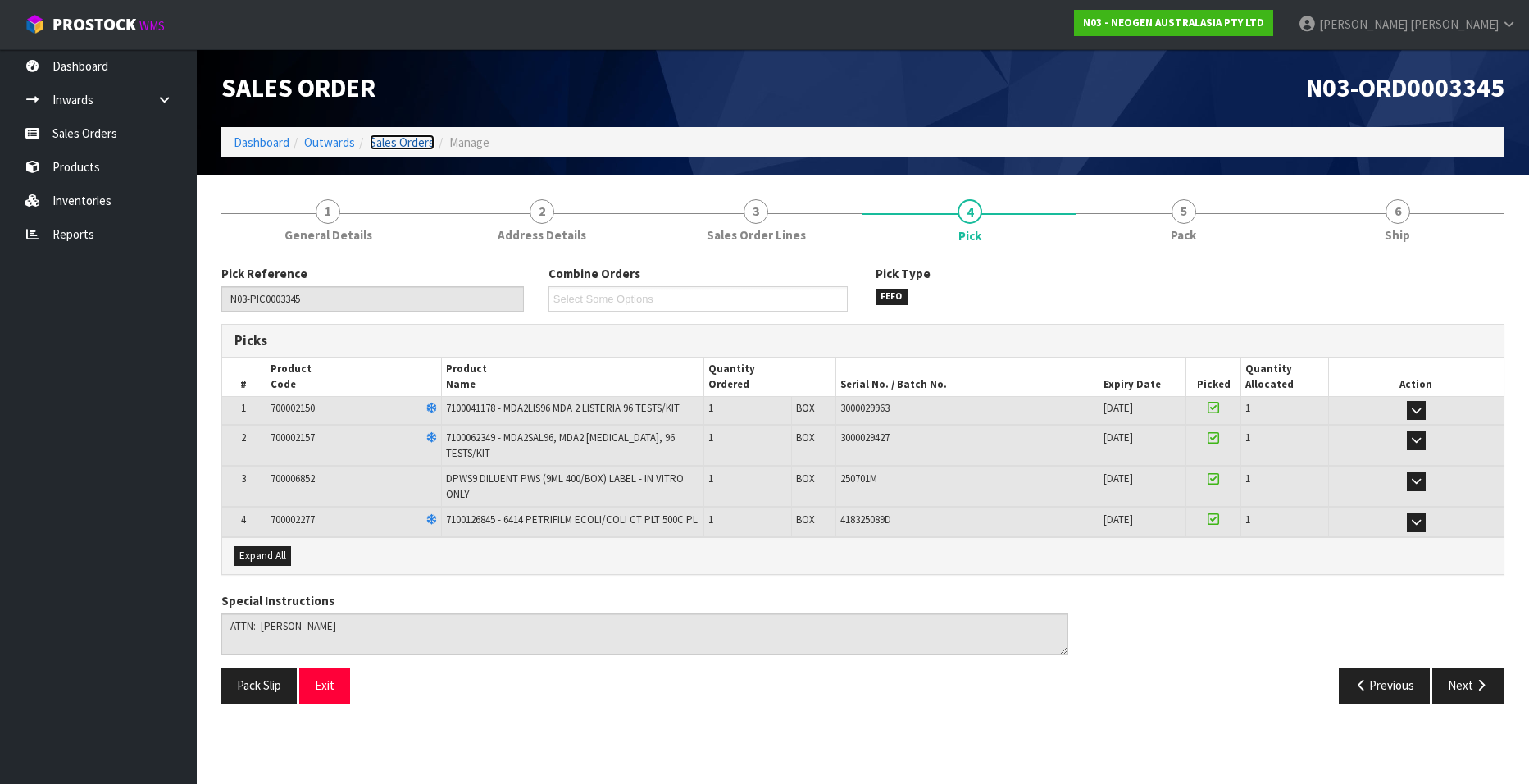
click at [406, 138] on link "Sales Orders" at bounding box center [402, 142] width 65 height 15
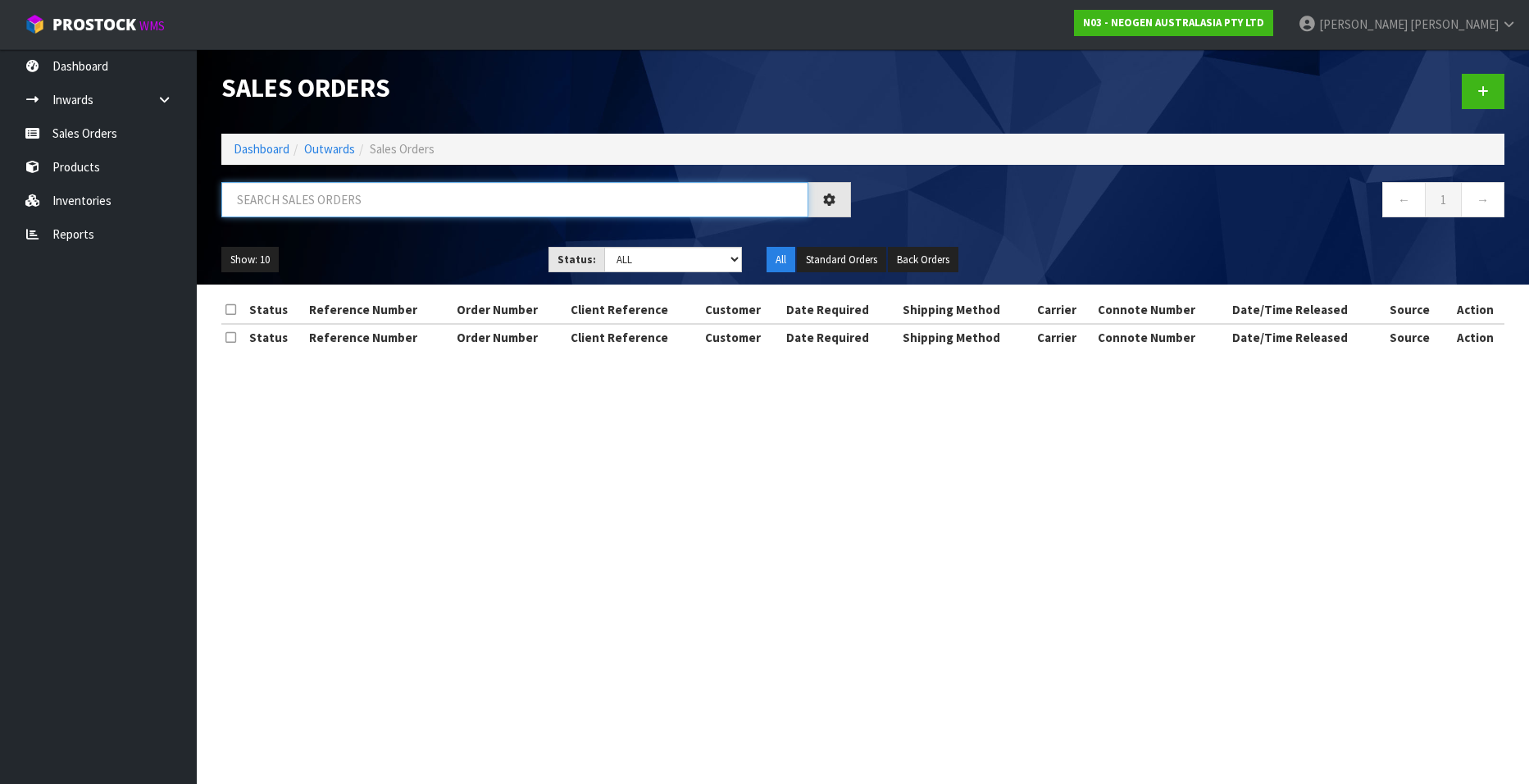
click at [324, 197] on input "text" at bounding box center [515, 199] width 587 height 35
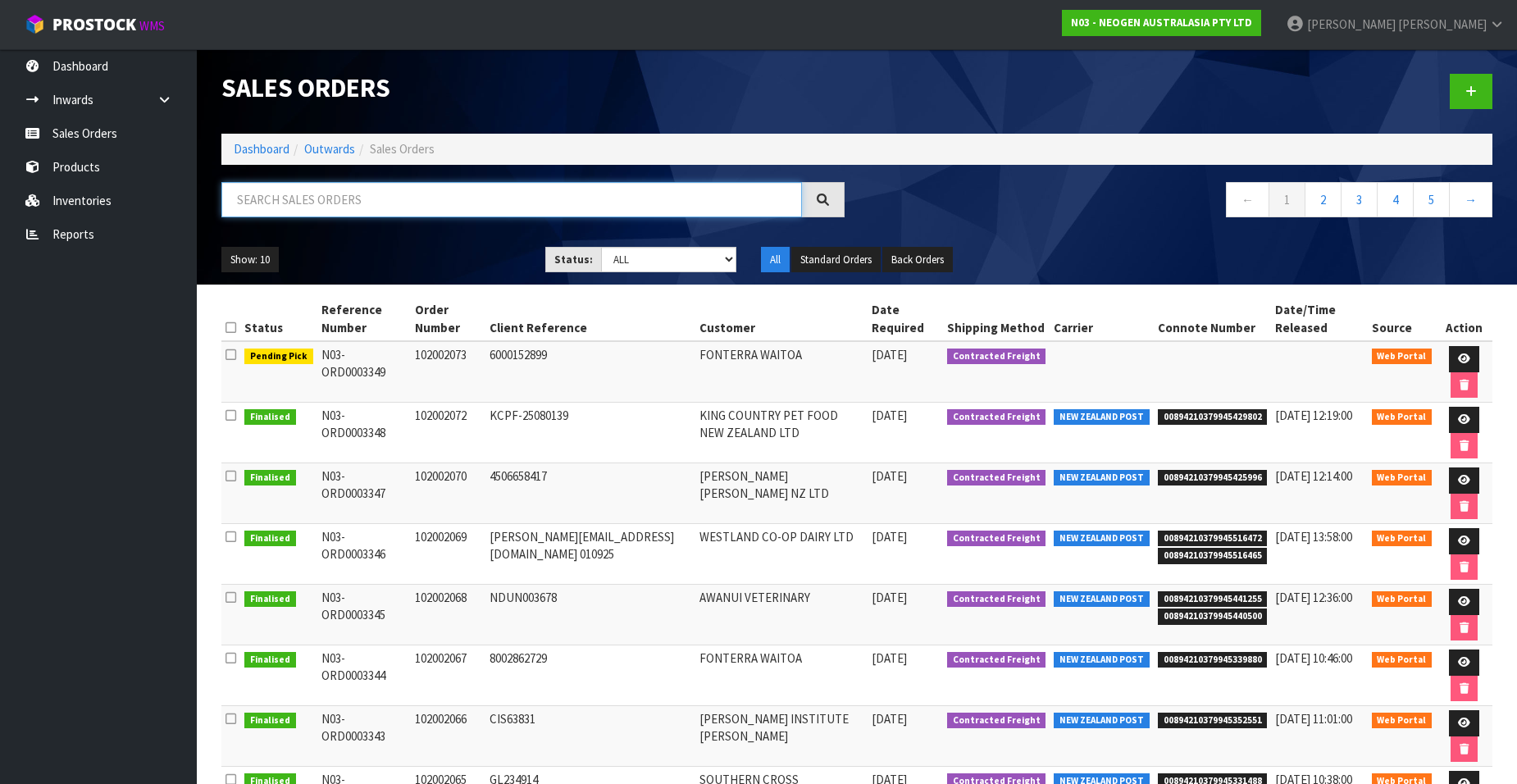
paste input "102002069"
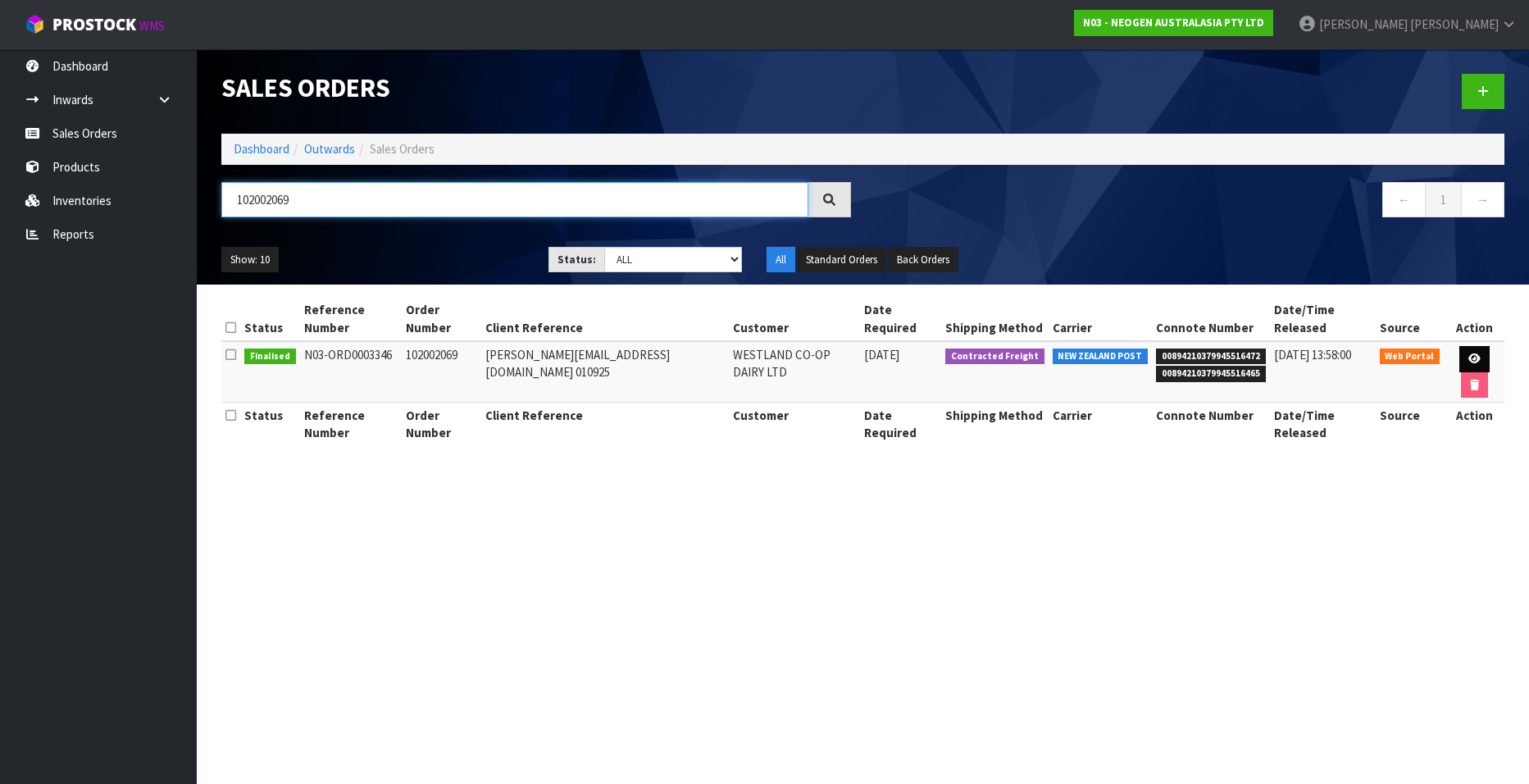
type input "102002069"
click at [1468, 353] on icon at bounding box center [1474, 359] width 13 height 11
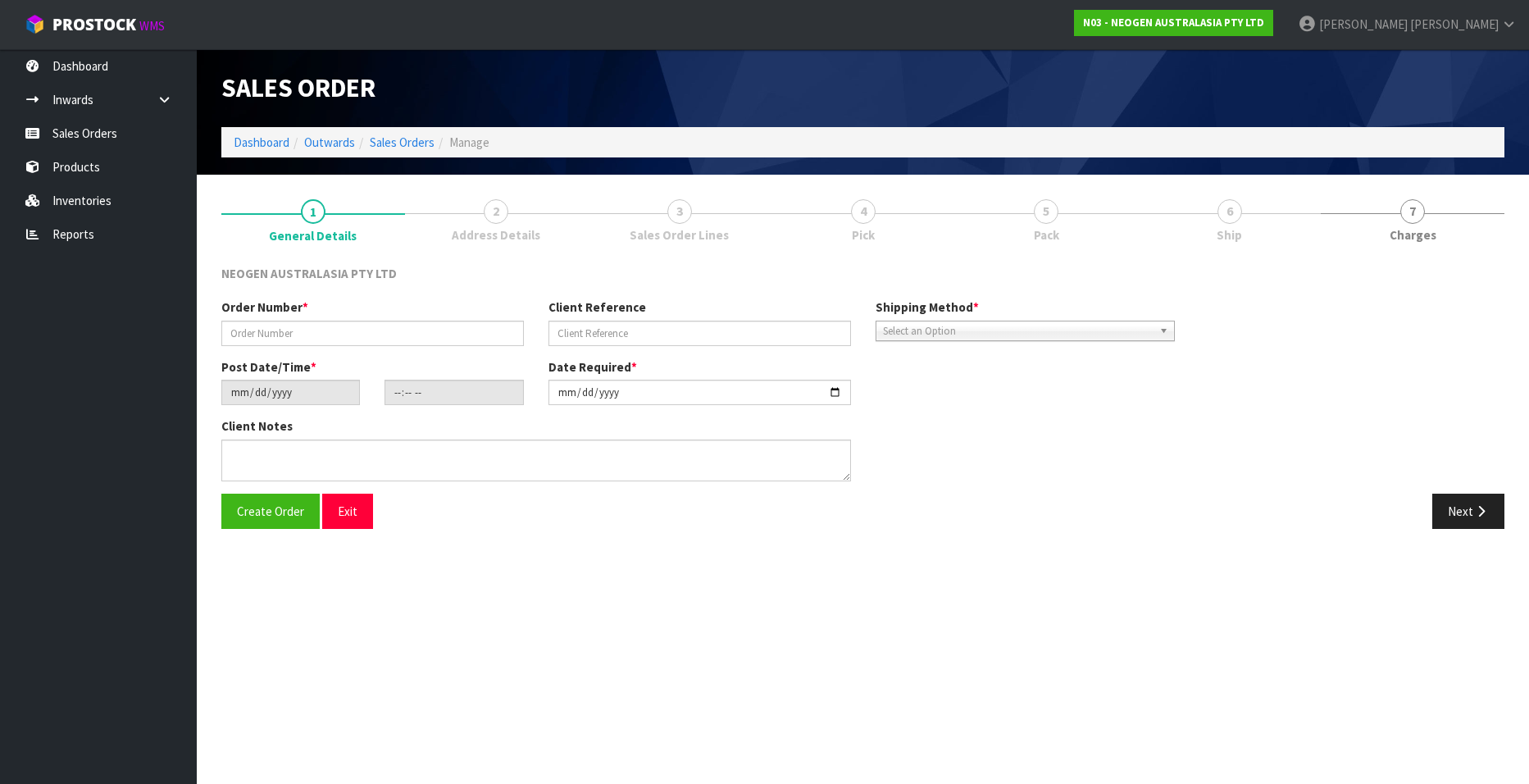
type input "102002069"
type input "[PERSON_NAME][EMAIL_ADDRESS][DOMAIN_NAME] 010925"
type input "[DATE]"
type input "16:54:00.000"
type input "[DATE]"
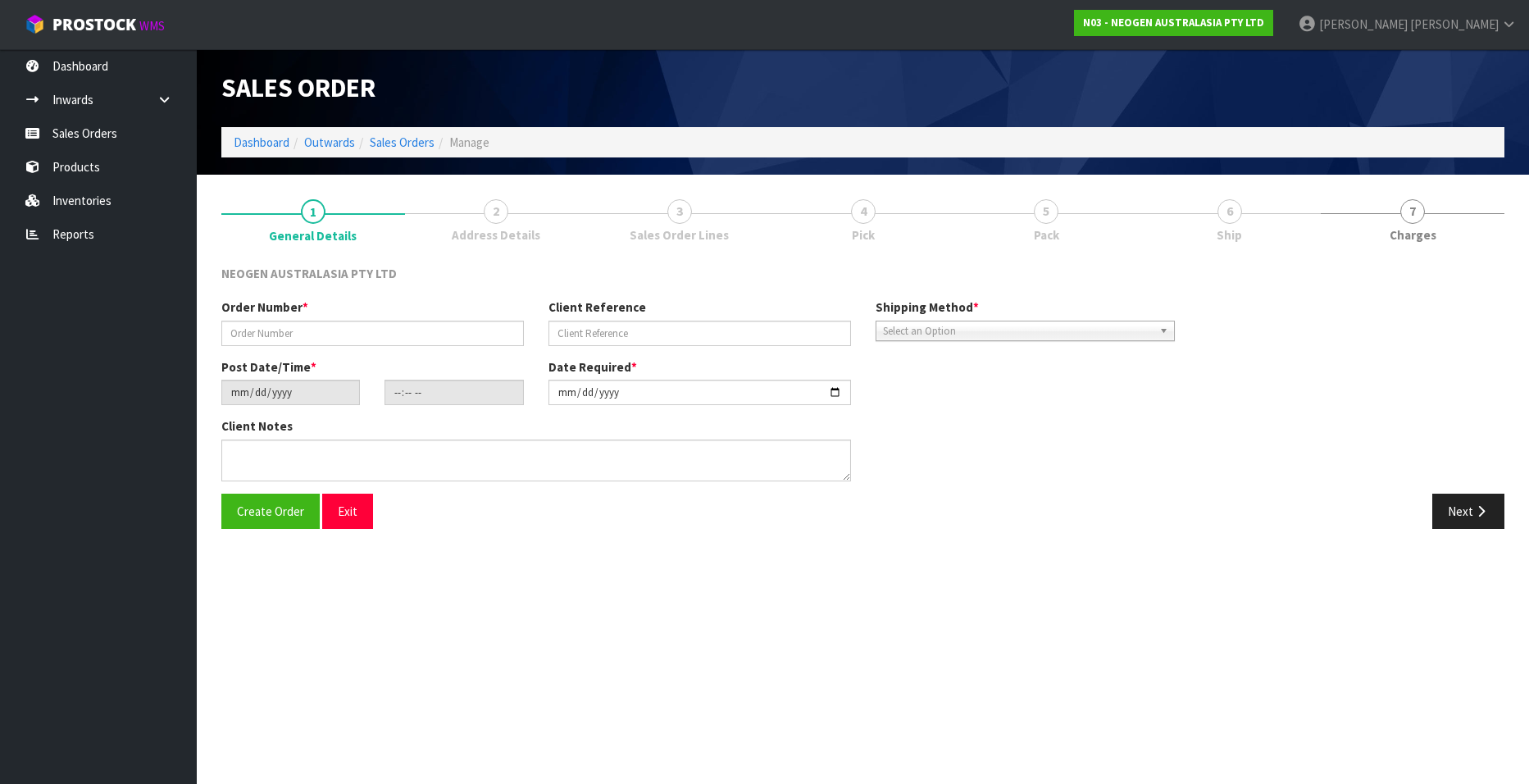
type textarea "ATTN [PERSON_NAME]"
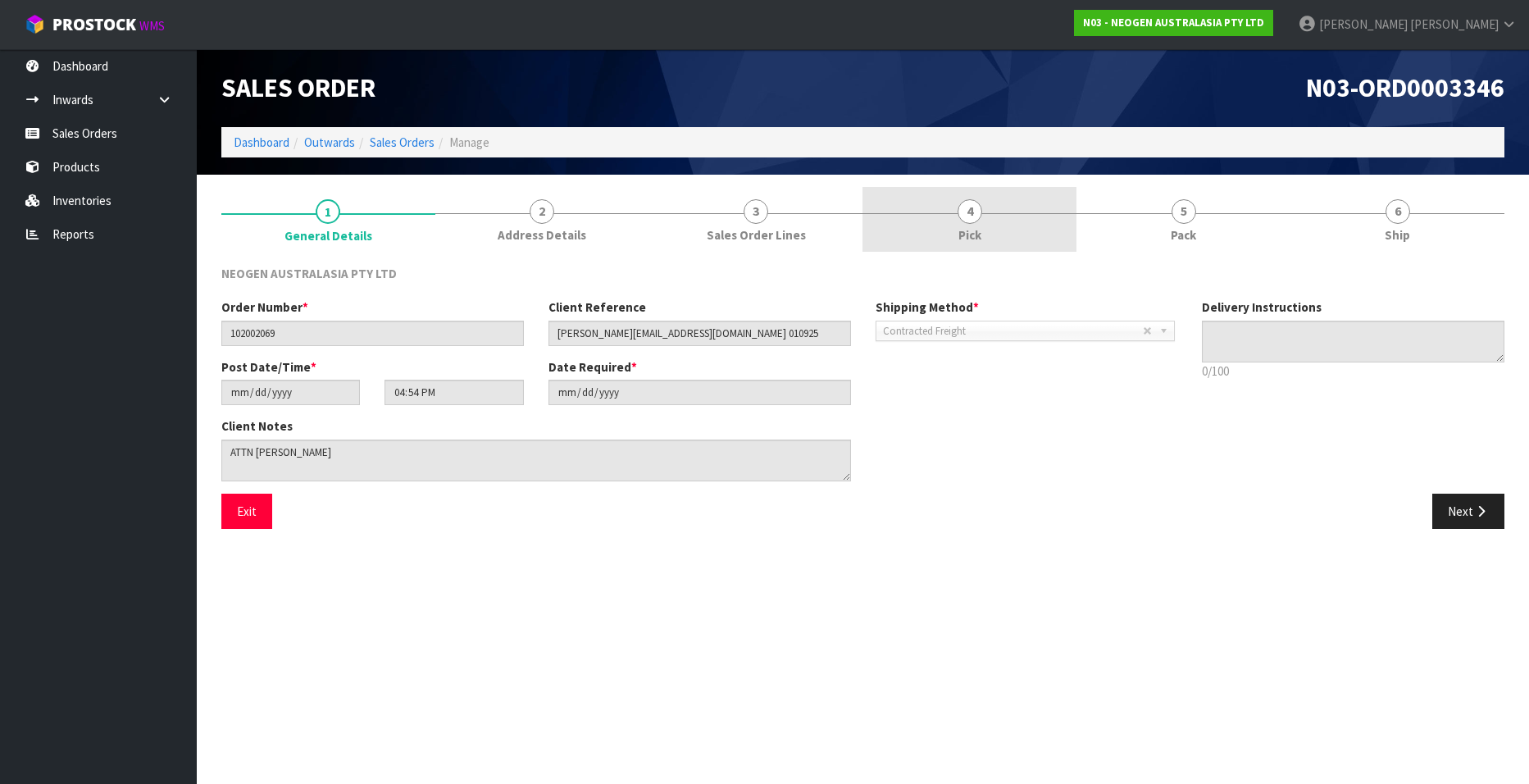
click at [874, 221] on link "4 Pick" at bounding box center [968, 219] width 213 height 65
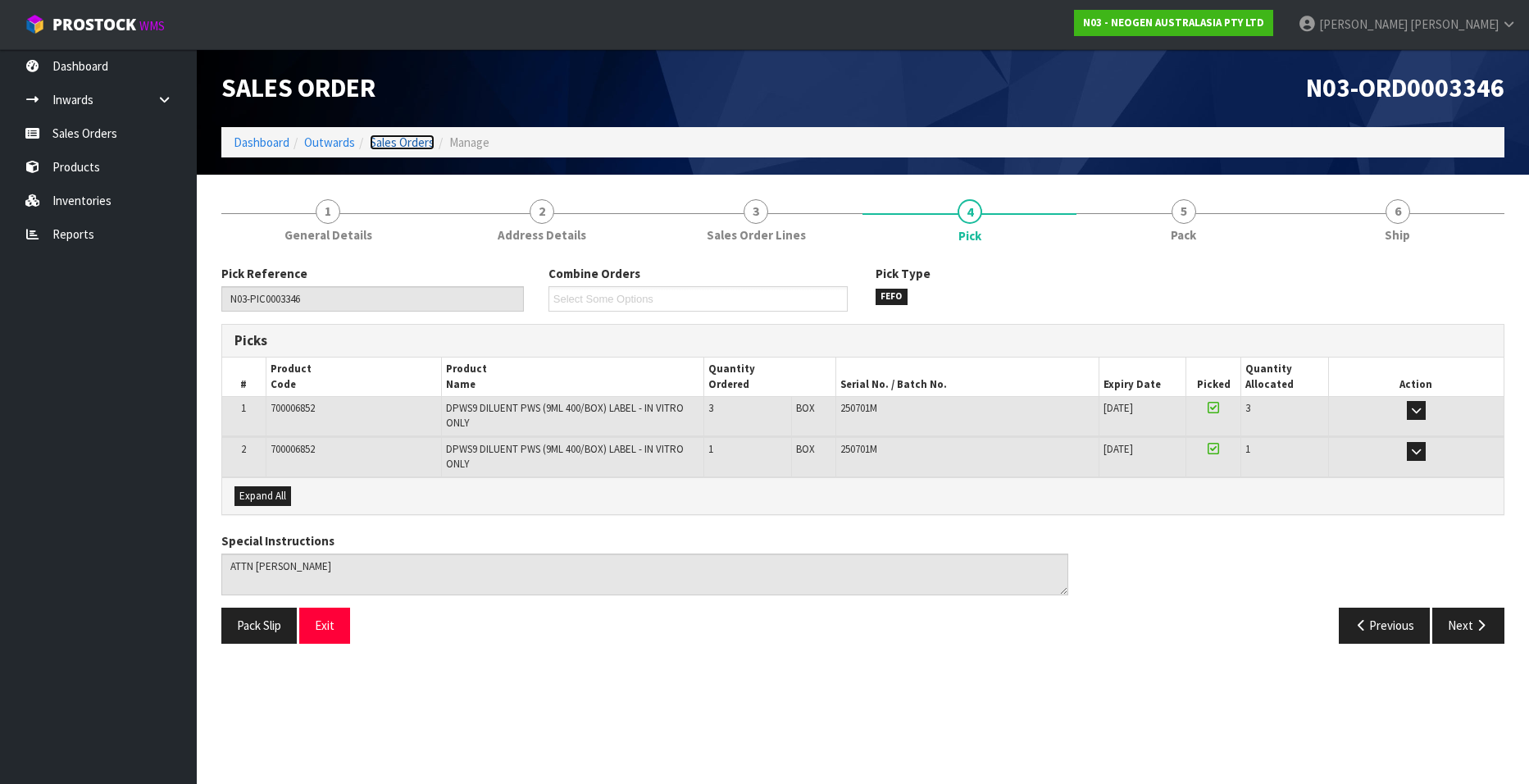
click at [395, 142] on link "Sales Orders" at bounding box center [402, 142] width 65 height 15
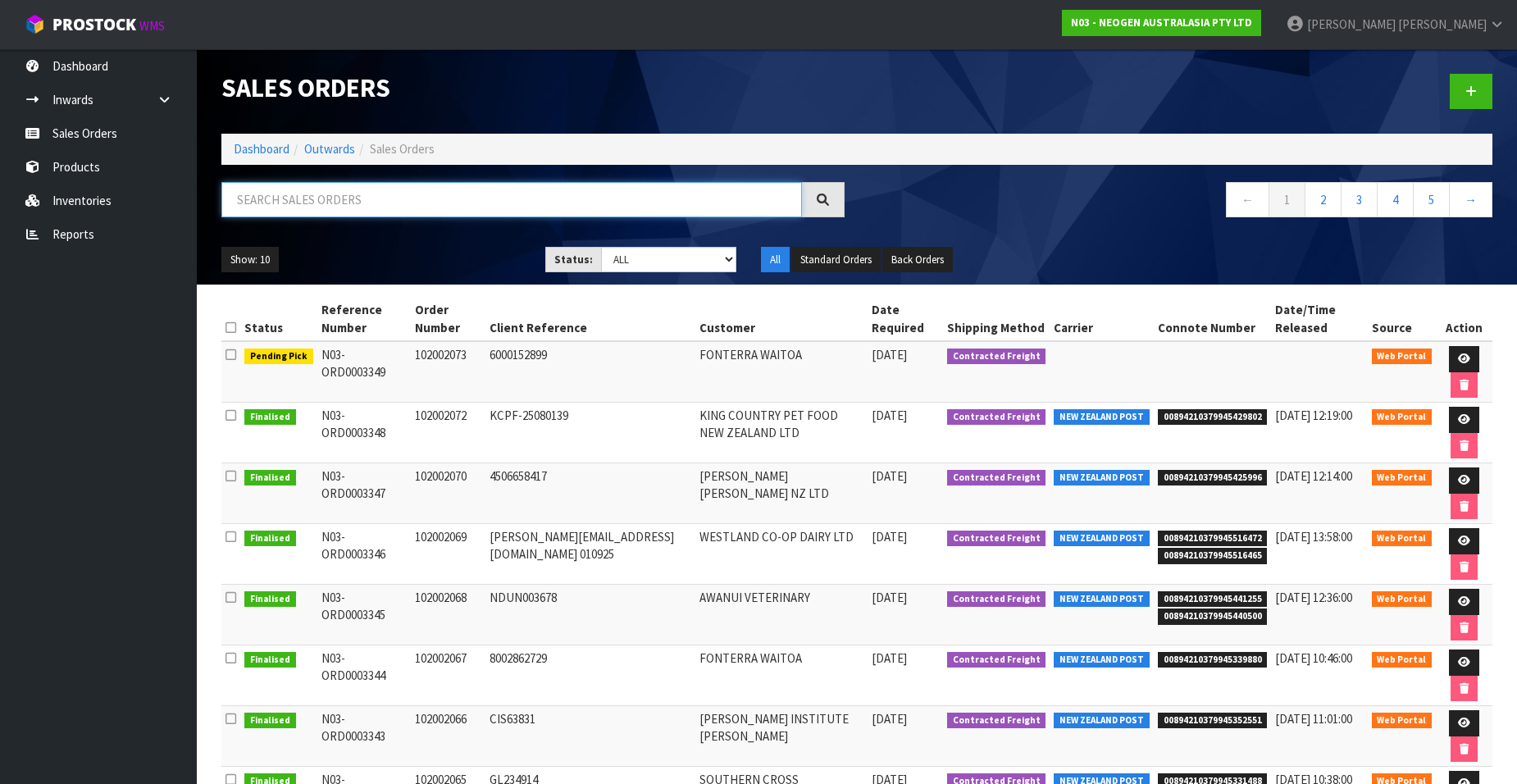
click at [306, 203] on input "text" at bounding box center [512, 199] width 581 height 35
paste input "102002070"
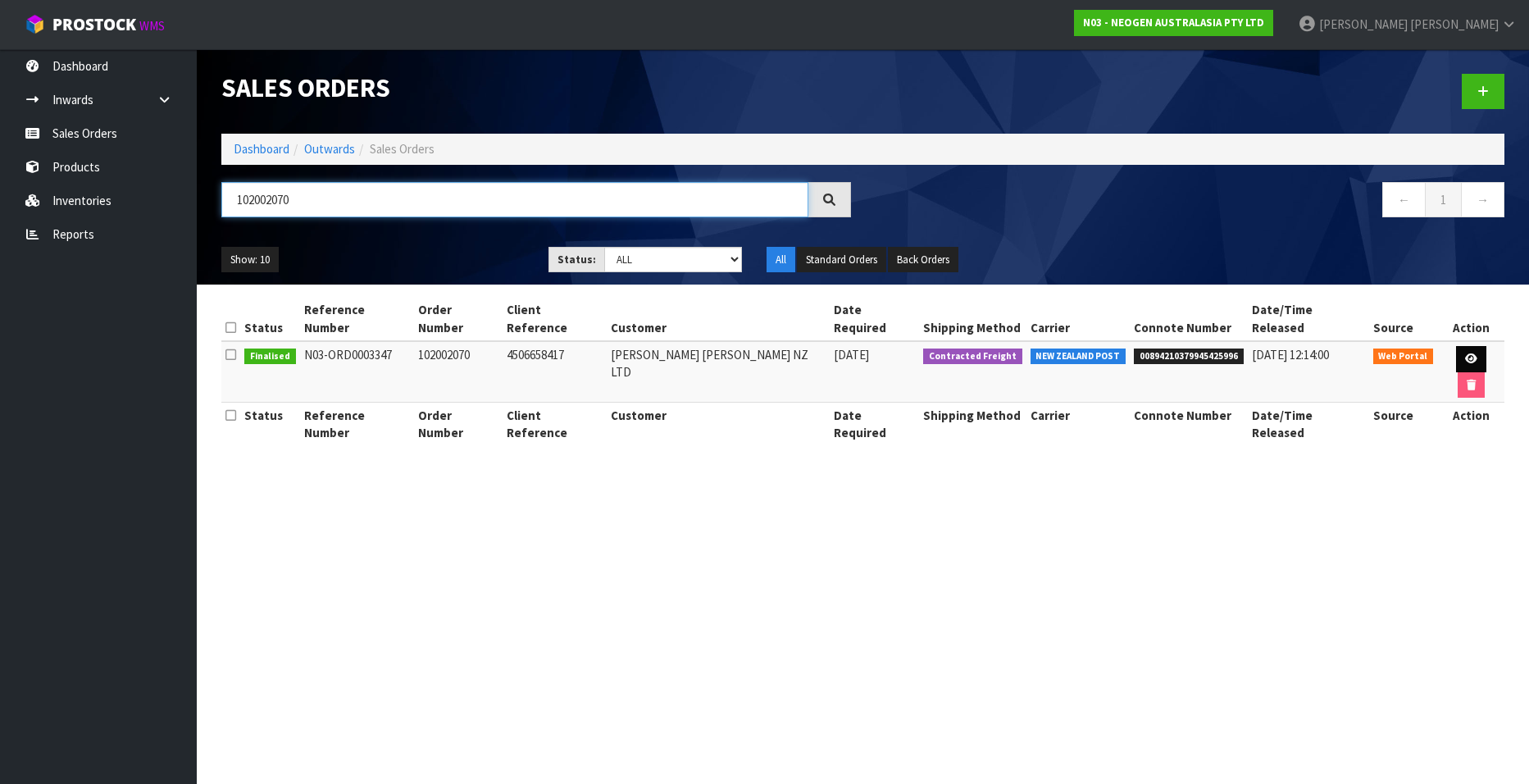
type input "102002070"
click at [1464, 353] on icon at bounding box center [1471, 359] width 13 height 11
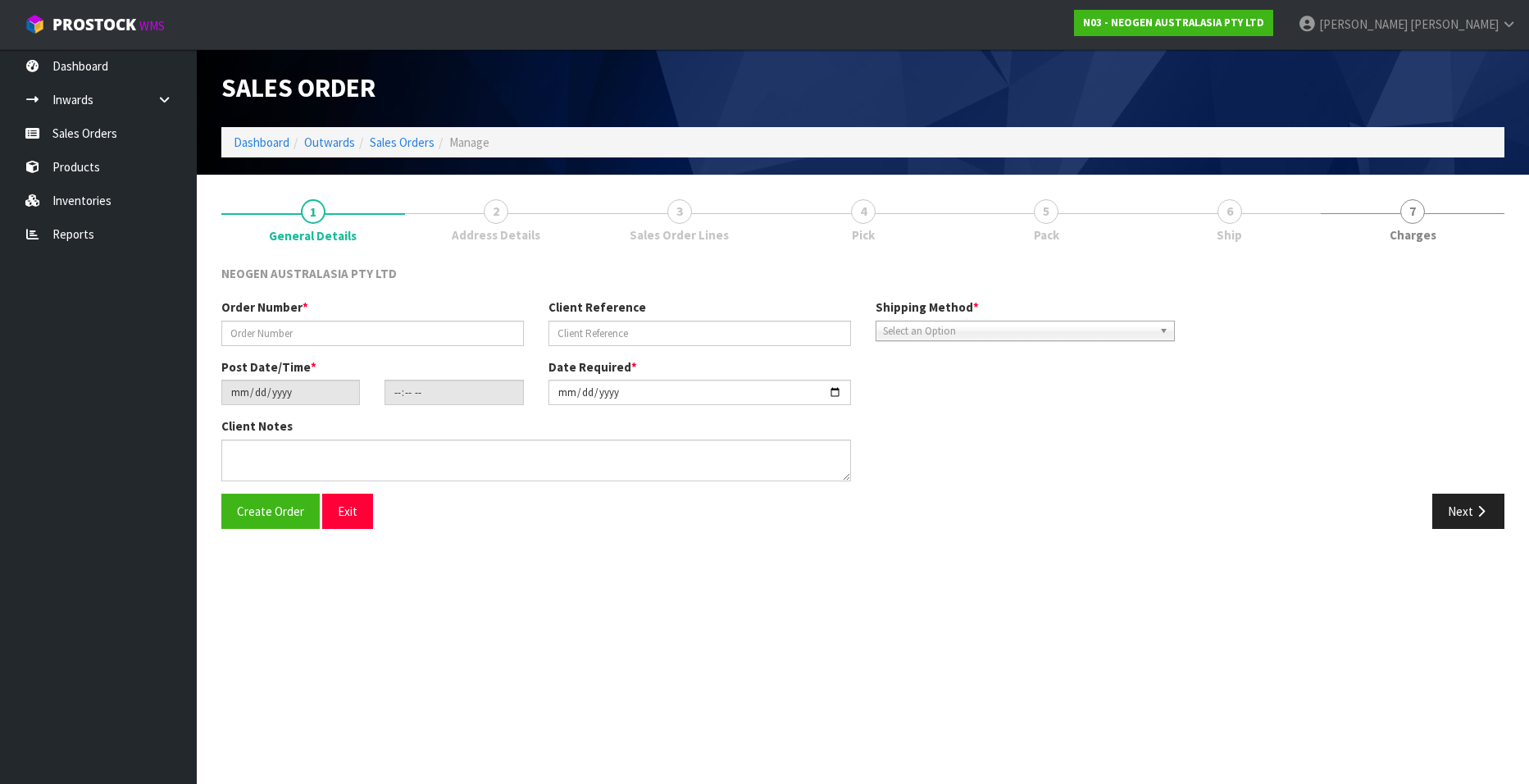
type input "102002070"
type input "4506658417"
type input "[DATE]"
type input "16:58:00.000"
type input "[DATE]"
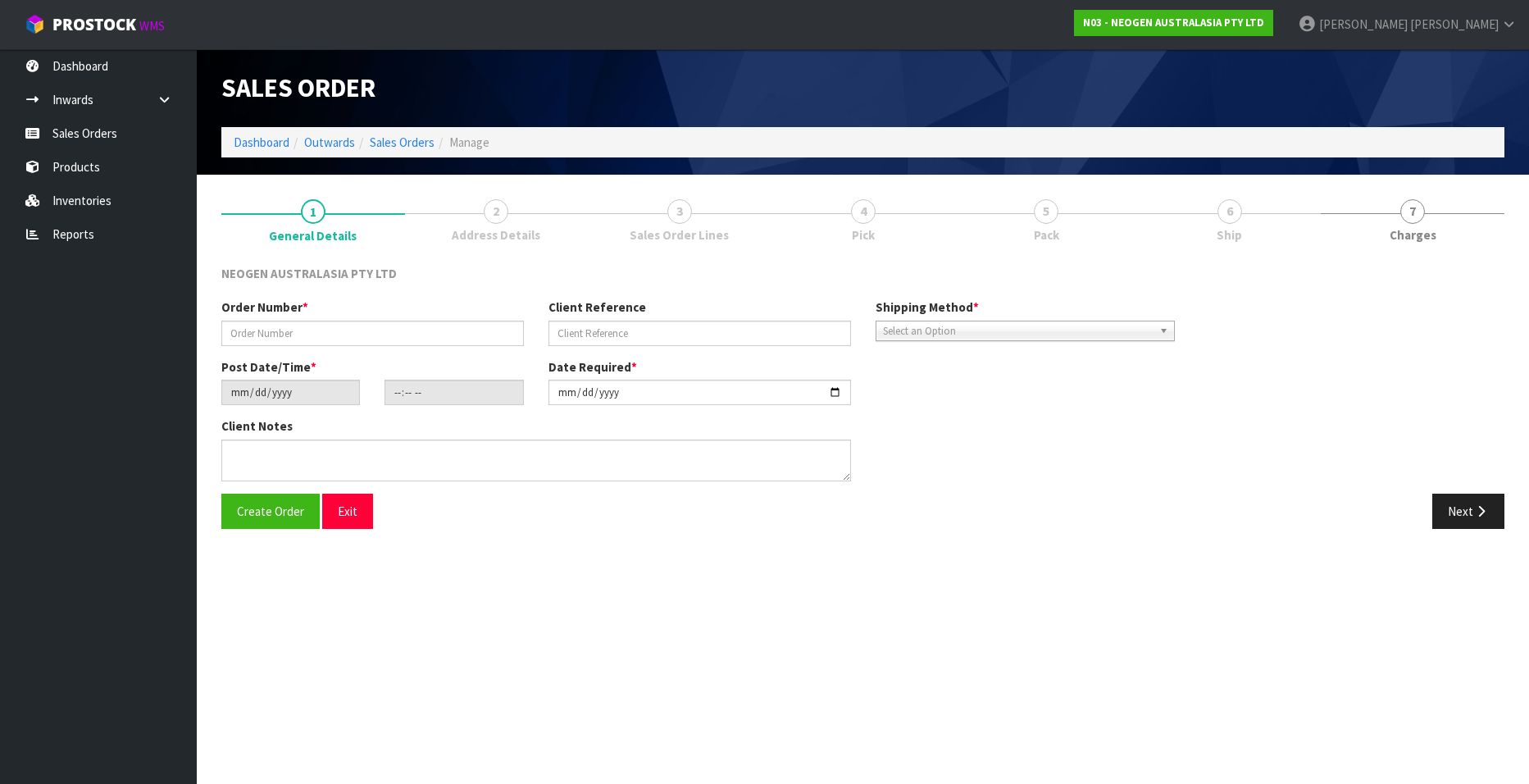
type textarea "ATTN: GFNZ - PUHOI VALLEY CHEESE"
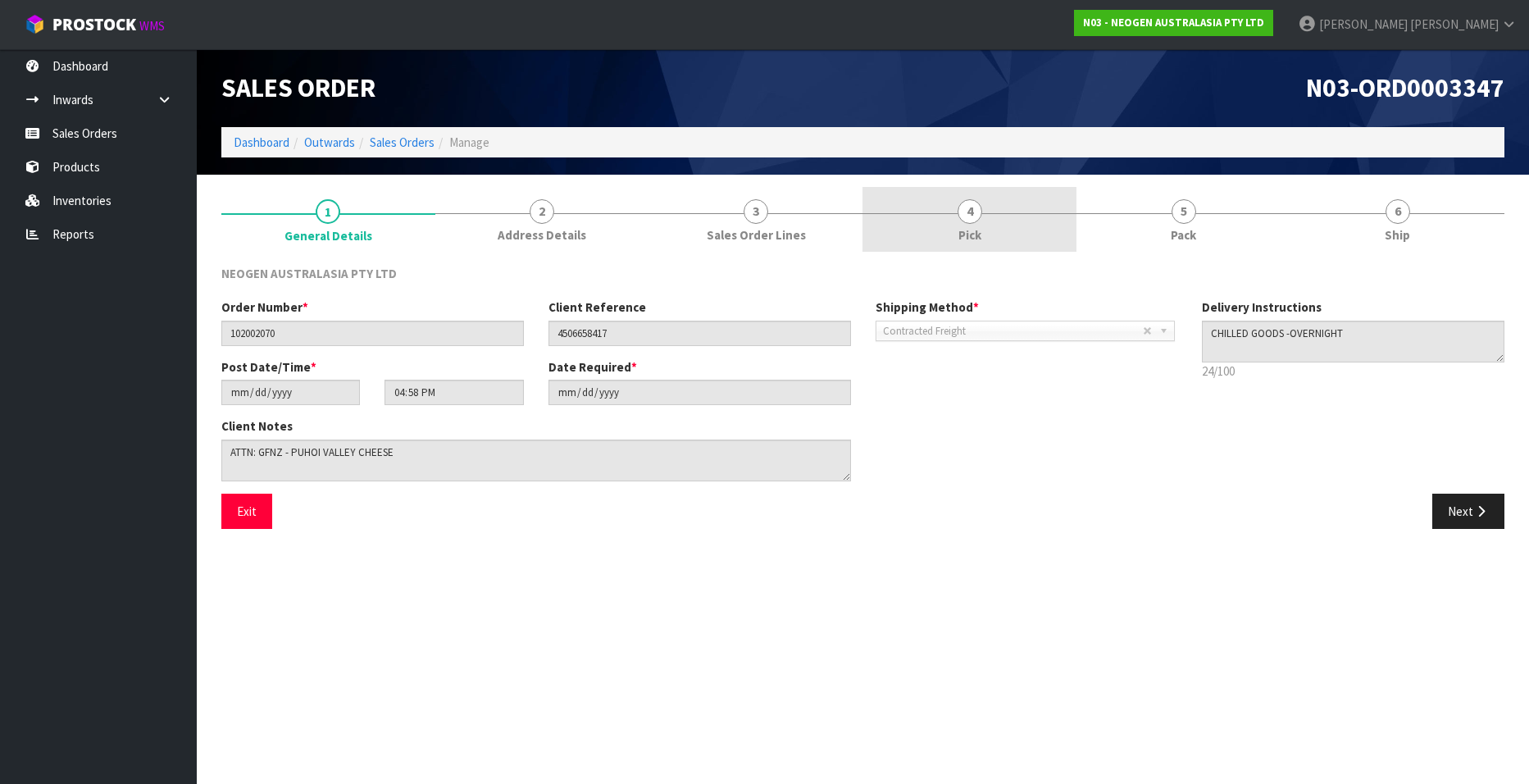
click at [967, 227] on span "Pick" at bounding box center [969, 234] width 23 height 17
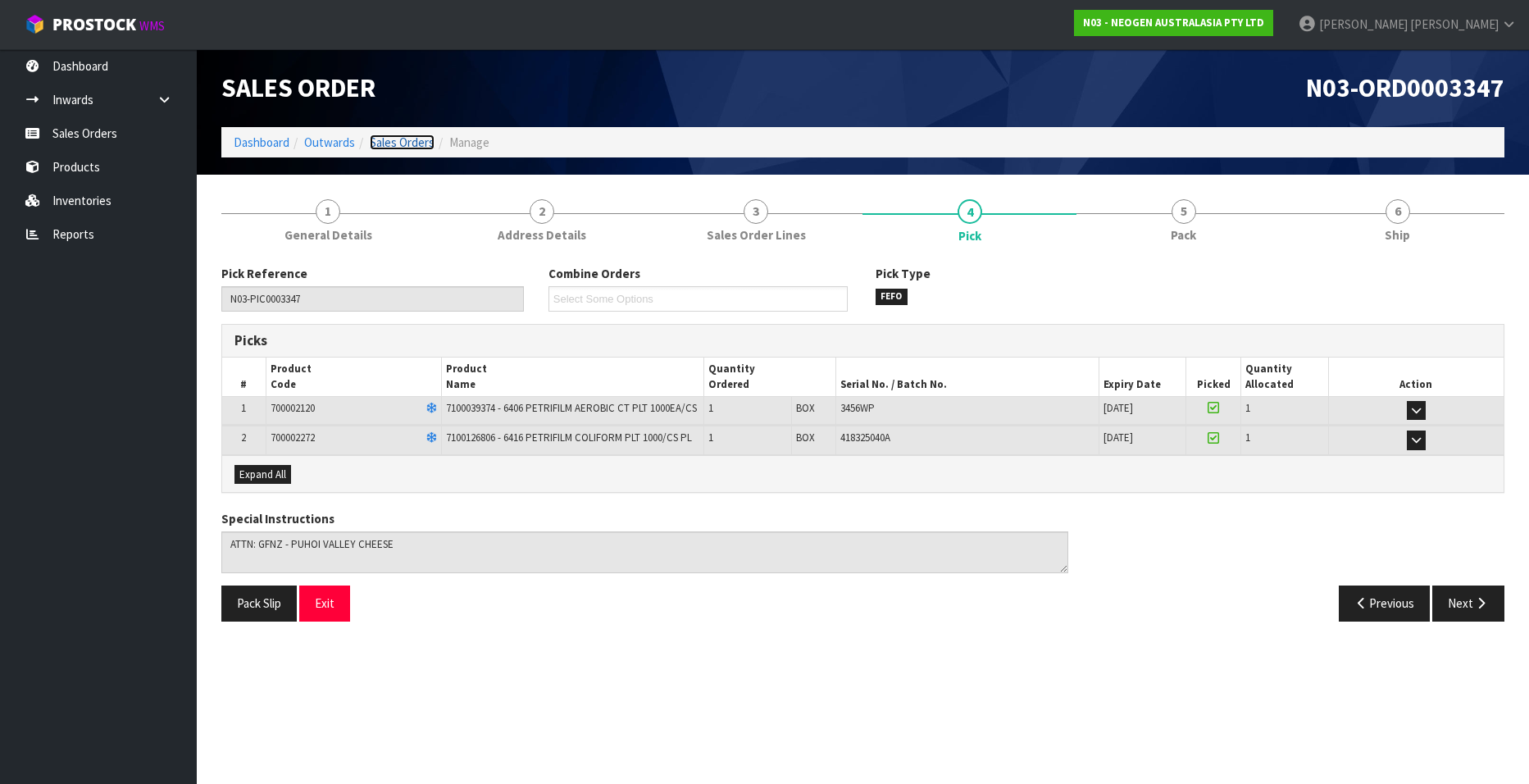
click at [400, 139] on link "Sales Orders" at bounding box center [402, 142] width 65 height 15
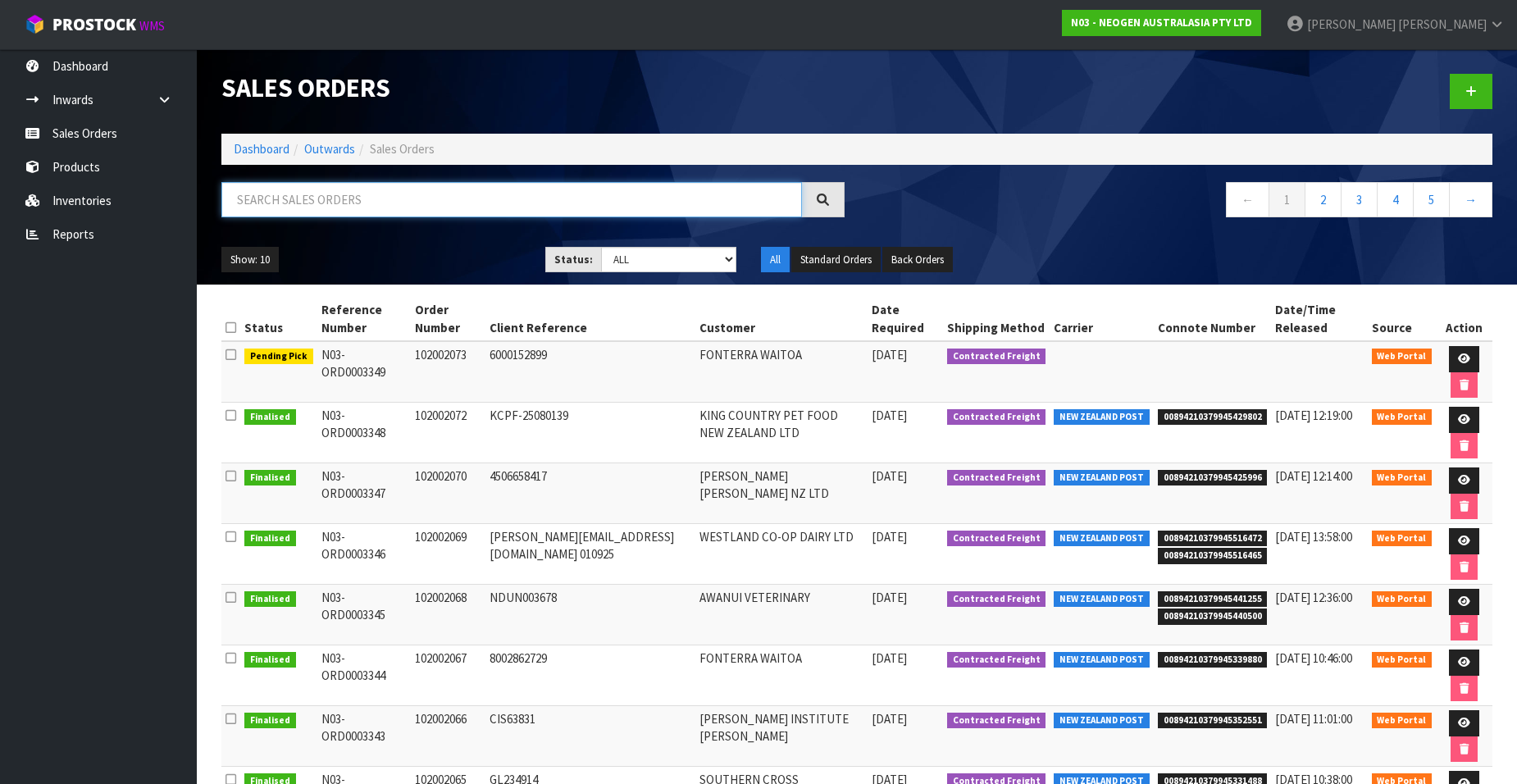
click at [350, 194] on input "text" at bounding box center [512, 199] width 581 height 35
paste input "102002072"
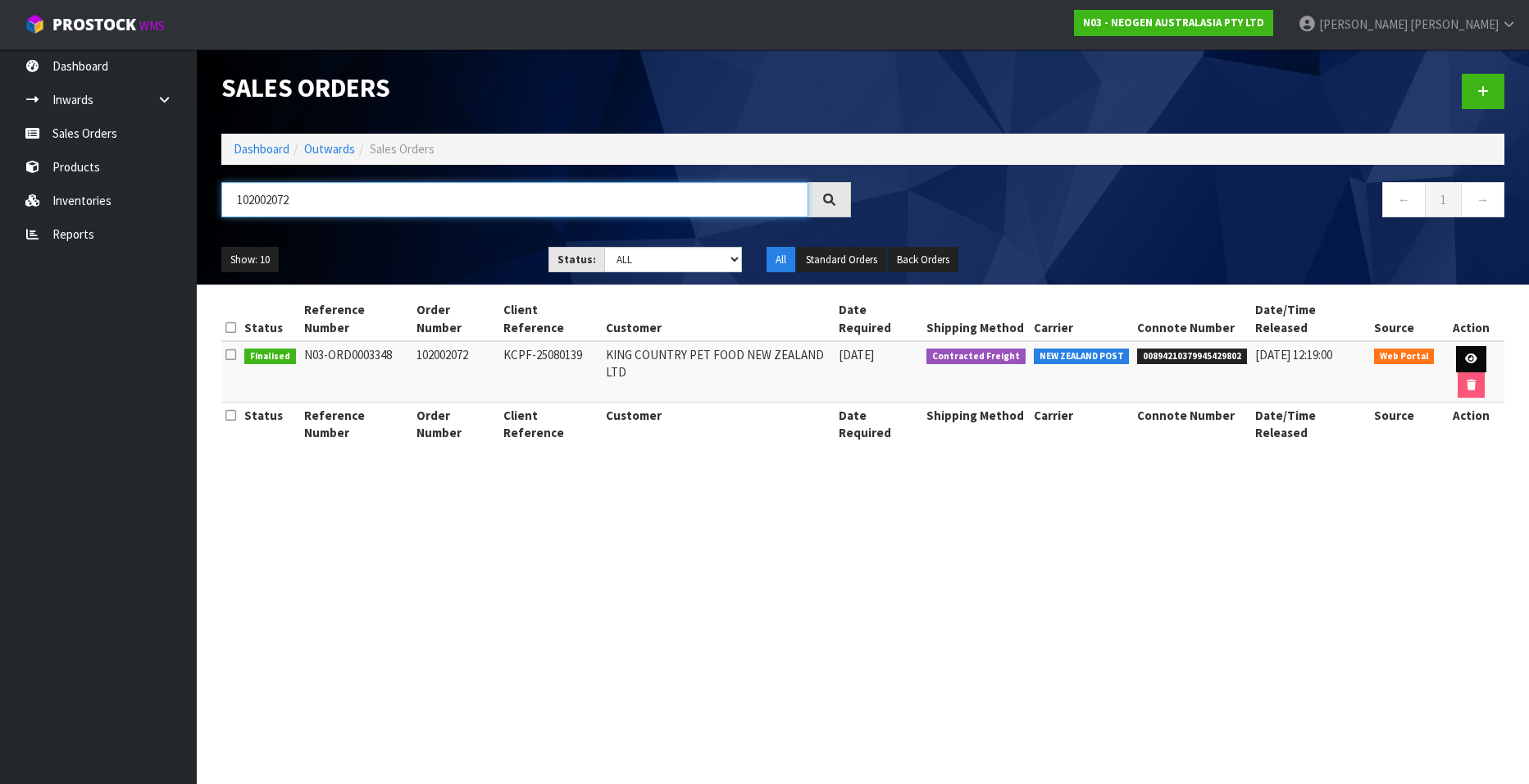
type input "102002072"
click at [1464, 353] on icon at bounding box center [1471, 359] width 13 height 11
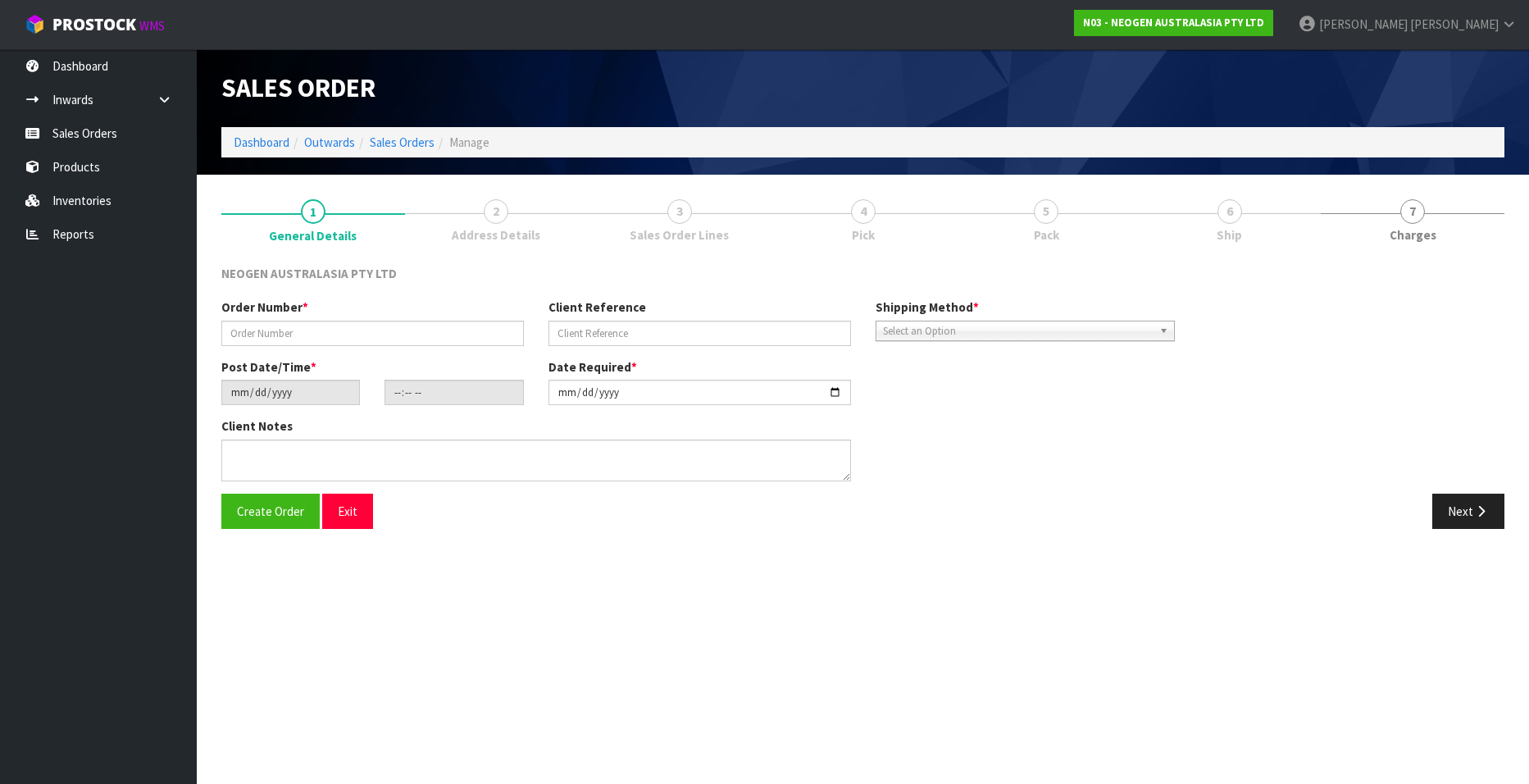
type input "102002072"
type input "KCPF-25080139"
type input "[DATE]"
type input "10:33:00.000"
type input "[DATE]"
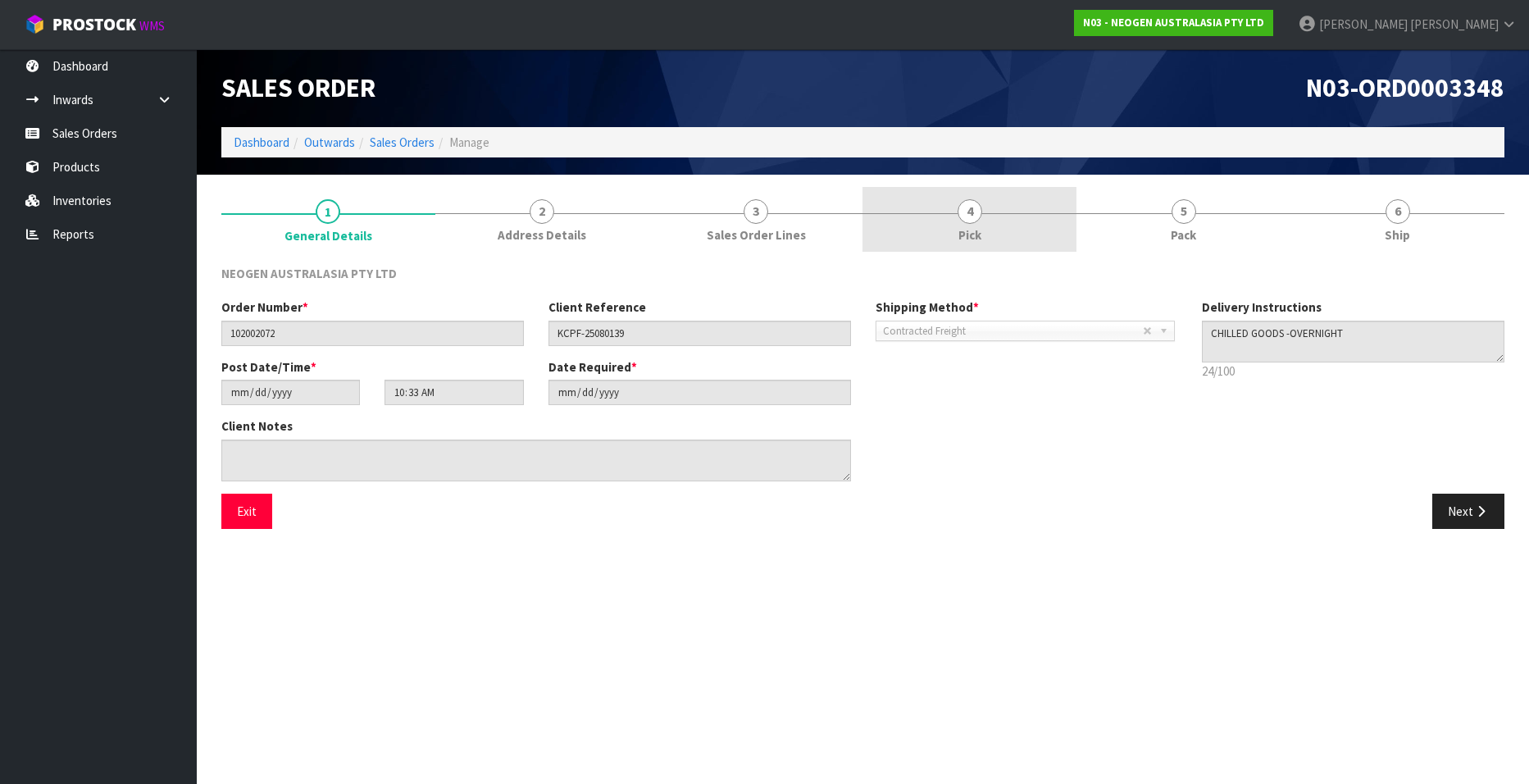
click at [972, 219] on span "4" at bounding box center [969, 211] width 25 height 25
